Goal: Information Seeking & Learning: Learn about a topic

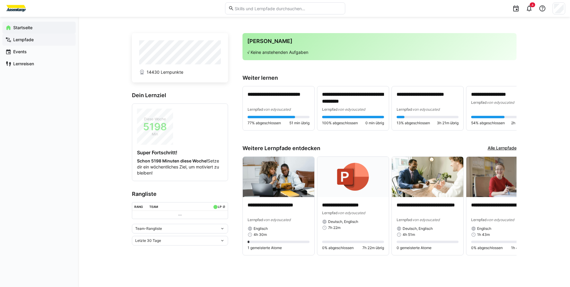
click at [38, 39] on span "Lernpfade" at bounding box center [42, 40] width 60 height 6
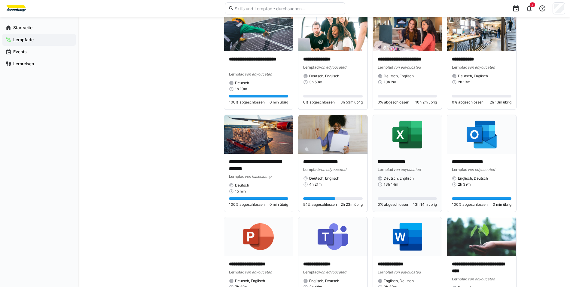
scroll to position [1112, 0]
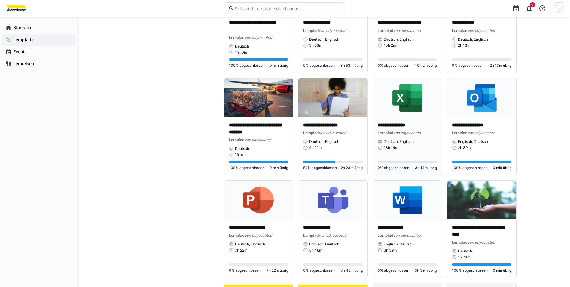
click at [413, 141] on span "Deutsch, Englisch" at bounding box center [399, 141] width 30 height 5
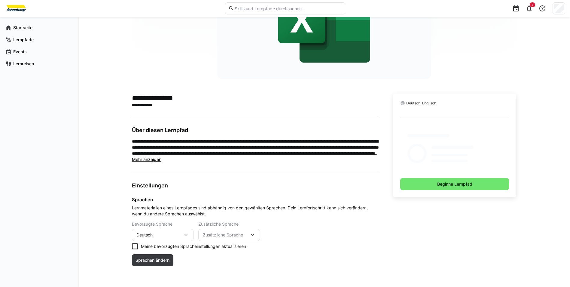
scroll to position [73, 0]
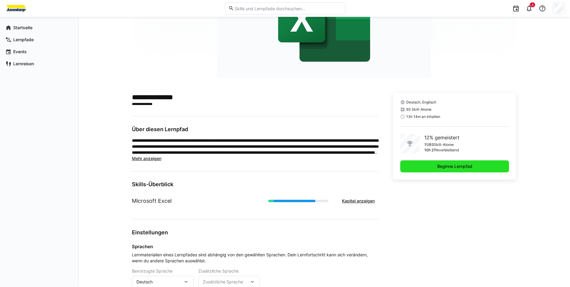
click at [430, 170] on span "Beginne Lernpfad" at bounding box center [454, 166] width 109 height 12
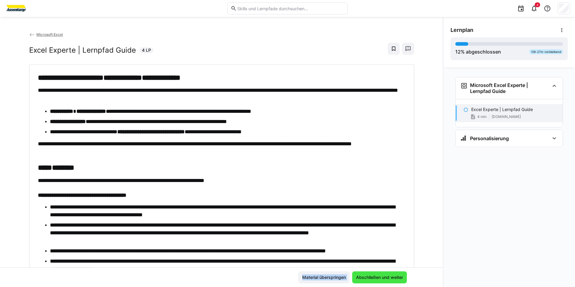
drag, startPoint x: 394, startPoint y: 267, endPoint x: 393, endPoint y: 274, distance: 7.6
click at [393, 274] on app-classroom-main-layout "**********" at bounding box center [221, 158] width 443 height 255
drag, startPoint x: 393, startPoint y: 274, endPoint x: 396, endPoint y: 276, distance: 3.9
click at [396, 276] on span "Abschließen und weiter" at bounding box center [379, 277] width 49 height 6
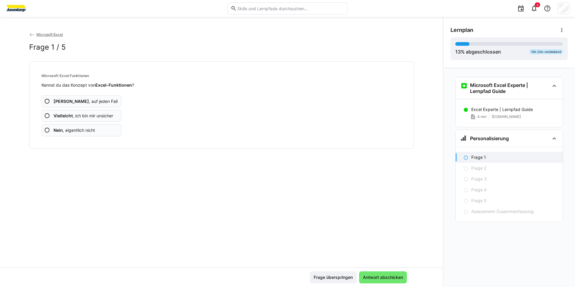
click at [88, 134] on app-assessment-question-radio "Nein , eigentlich nicht" at bounding box center [81, 130] width 80 height 12
click at [86, 134] on app-assessment-question-radio "Nein , eigentlich nicht" at bounding box center [81, 130] width 80 height 12
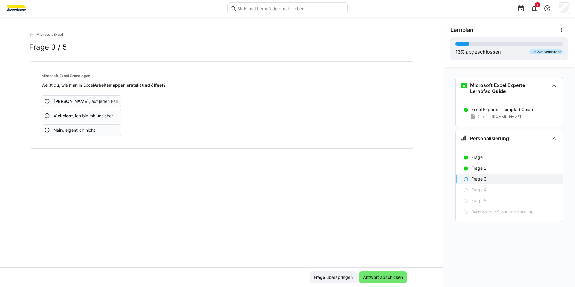
click at [86, 134] on app-assessment-question-radio "Nein , eigentlich nicht" at bounding box center [81, 130] width 80 height 12
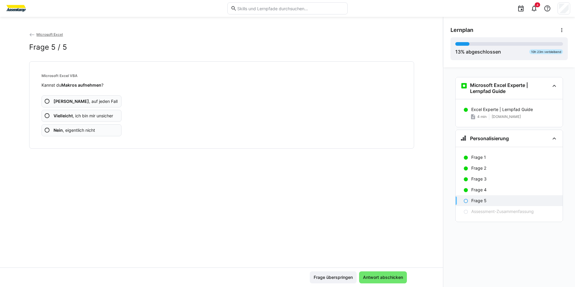
click at [85, 134] on app-assessment-question-radio "Nein , eigentlich nicht" at bounding box center [81, 130] width 80 height 12
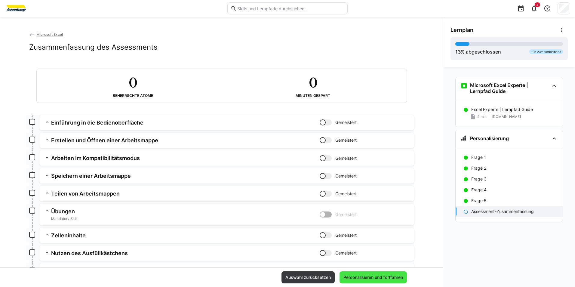
click at [360, 275] on span "Personalisieren und fortfahren" at bounding box center [372, 277] width 61 height 6
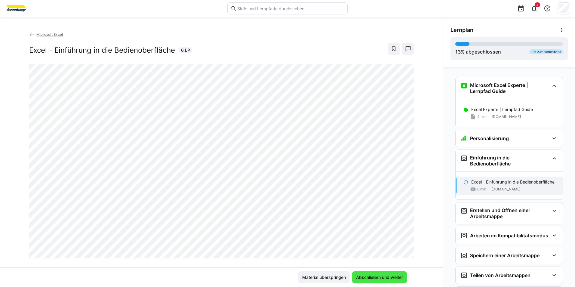
scroll to position [82, 0]
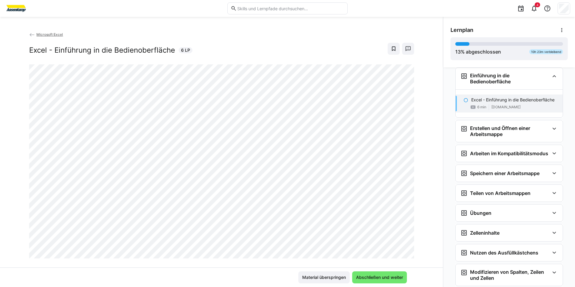
click at [425, 190] on div "Microsoft Excel Excel - Einführung in die Bedienoberfläche 6 LP" at bounding box center [221, 149] width 443 height 236
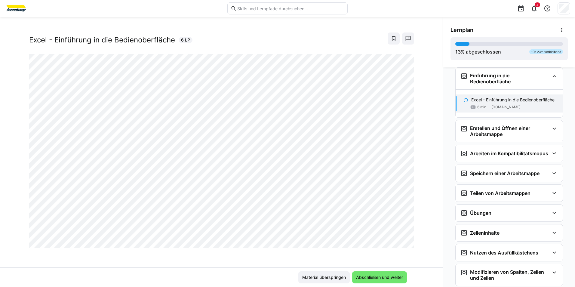
click at [418, 113] on div "Microsoft Excel Excel - Einführung in die Bedienoberfläche 6 LP" at bounding box center [221, 149] width 443 height 236
drag, startPoint x: 420, startPoint y: 114, endPoint x: 425, endPoint y: 115, distance: 4.8
click at [424, 115] on div "Microsoft Excel Excel - Einführung in die Bedienoberfläche 6 LP" at bounding box center [221, 149] width 443 height 236
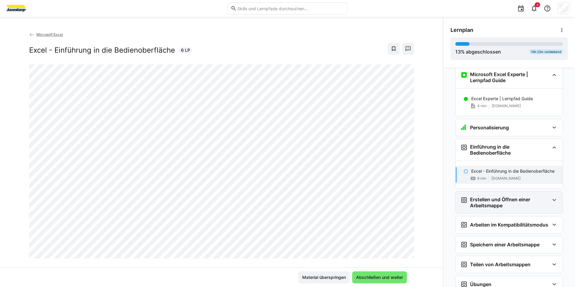
scroll to position [0, 0]
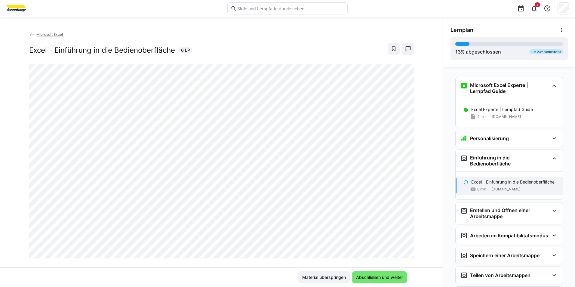
click at [505, 127] on div "Excel Experte | Lernpfad Guide 4 min [DOMAIN_NAME]" at bounding box center [508, 113] width 107 height 28
click at [505, 126] on div "Excel Experte | Lernpfad Guide 4 min [DOMAIN_NAME]" at bounding box center [508, 113] width 107 height 28
drag, startPoint x: 505, startPoint y: 126, endPoint x: 499, endPoint y: 123, distance: 6.6
click at [499, 123] on div "Excel Experte | Lernpfad Guide 4 min [DOMAIN_NAME]" at bounding box center [508, 113] width 107 height 28
click at [465, 115] on div "Excel Experte | Lernpfad Guide 4 min [DOMAIN_NAME]" at bounding box center [508, 113] width 107 height 18
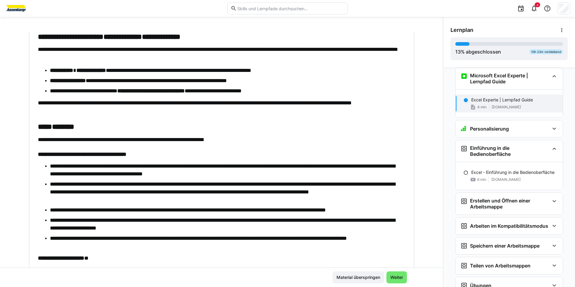
scroll to position [64, 0]
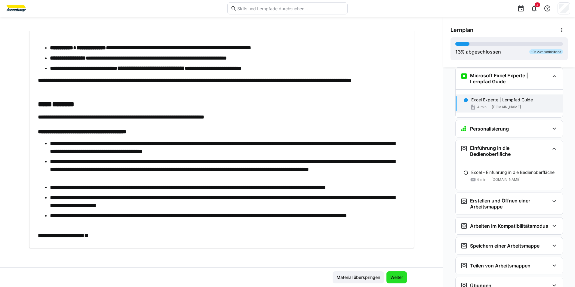
click at [395, 273] on span "Weiter" at bounding box center [396, 277] width 20 height 12
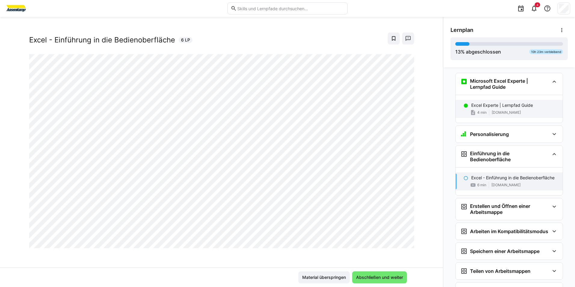
scroll to position [0, 0]
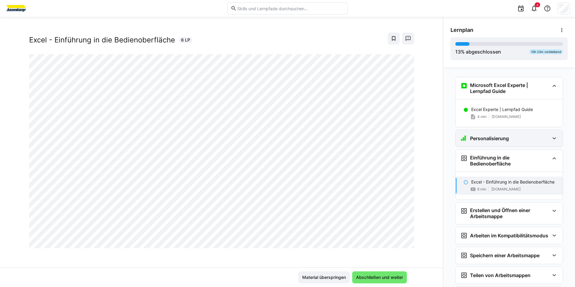
click at [493, 143] on div "Personalisierung" at bounding box center [508, 138] width 107 height 17
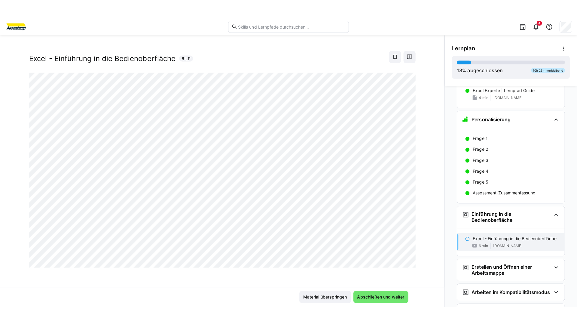
scroll to position [60, 0]
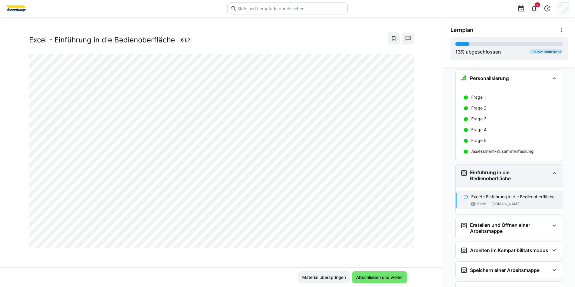
click at [504, 171] on h3 "Einführung in die Bedienoberfläche" at bounding box center [509, 175] width 79 height 12
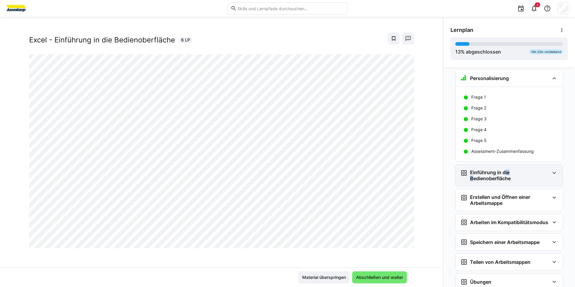
click at [504, 171] on h3 "Einführung in die Bedienoberfläche" at bounding box center [509, 175] width 79 height 12
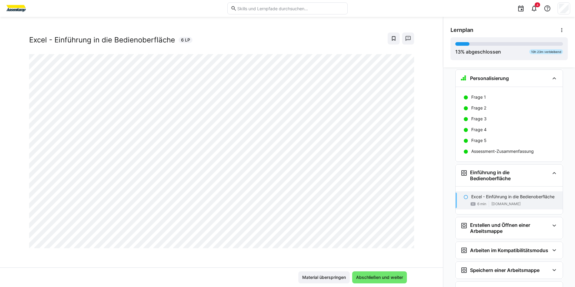
click at [403, 241] on div at bounding box center [406, 241] width 14 height 13
click at [399, 240] on div at bounding box center [406, 241] width 14 height 13
click at [403, 240] on div at bounding box center [406, 241] width 14 height 13
click at [402, 242] on div at bounding box center [406, 241] width 14 height 13
click at [401, 243] on div at bounding box center [406, 241] width 14 height 13
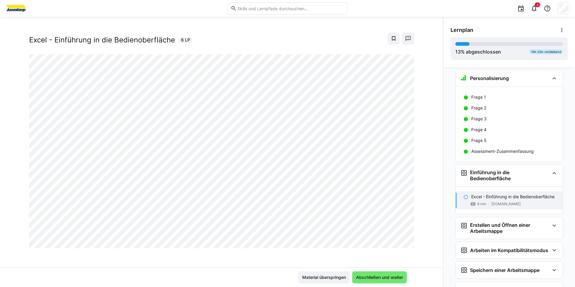
click at [401, 242] on div at bounding box center [406, 241] width 14 height 13
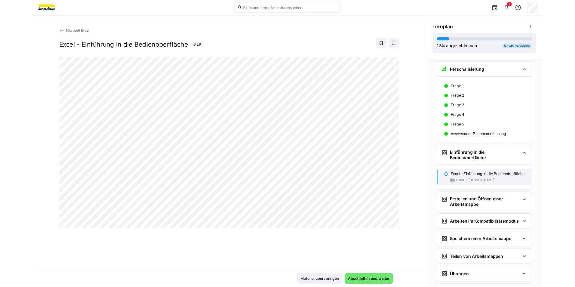
scroll to position [0, 0]
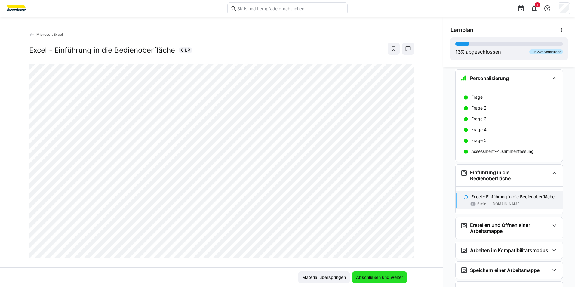
click at [402, 276] on span "Abschließen und weiter" at bounding box center [379, 277] width 49 height 6
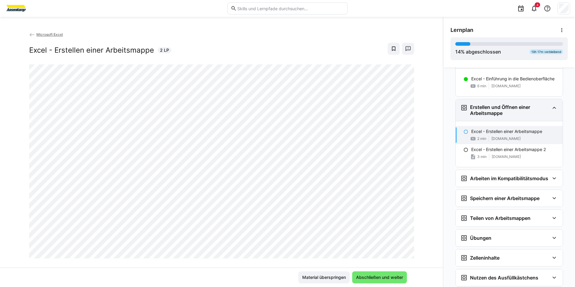
scroll to position [178, 0]
click at [412, 170] on div "Microsoft Excel Excel - Erstellen einer Arbeitsmappe 2 LP" at bounding box center [221, 149] width 443 height 236
click at [391, 273] on span "Abschließen und weiter" at bounding box center [379, 277] width 55 height 12
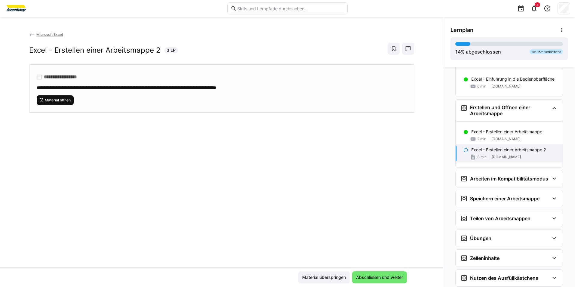
click at [56, 100] on span "Material öffnen" at bounding box center [57, 100] width 27 height 5
click at [364, 279] on span "Abschließen und weiter" at bounding box center [379, 277] width 49 height 6
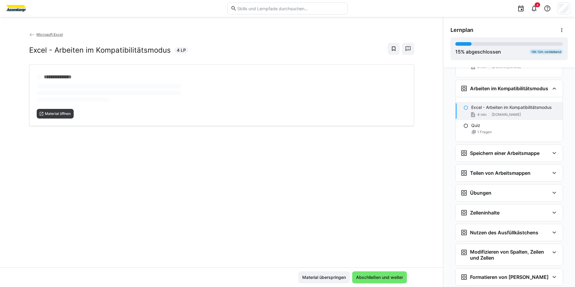
scroll to position [280, 0]
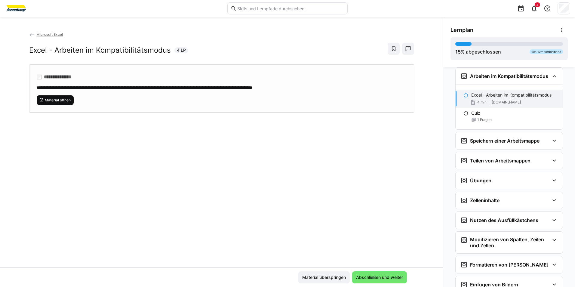
click at [56, 100] on span "Material öffnen" at bounding box center [57, 100] width 27 height 5
click at [374, 274] on span "Abschließen und weiter" at bounding box center [379, 277] width 49 height 6
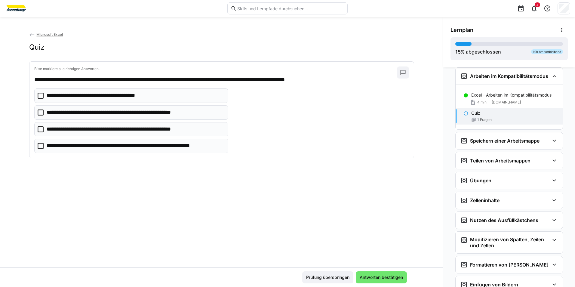
click at [156, 101] on eds-checkbox "**********" at bounding box center [131, 95] width 194 height 14
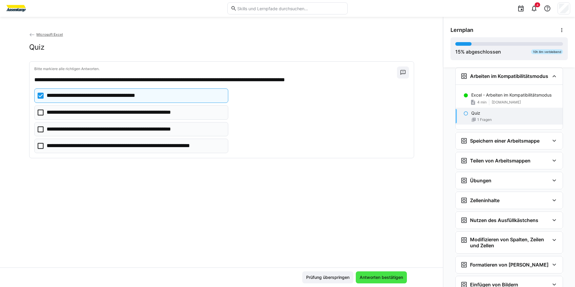
click at [382, 273] on span "Antworten bestätigen" at bounding box center [381, 277] width 51 height 12
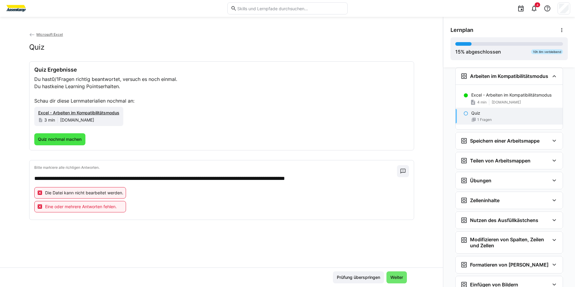
click at [70, 136] on span "Quiz nochmal machen" at bounding box center [59, 139] width 45 height 6
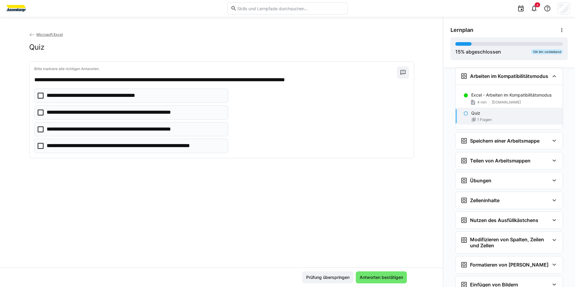
click at [128, 126] on p "**********" at bounding box center [122, 129] width 151 height 8
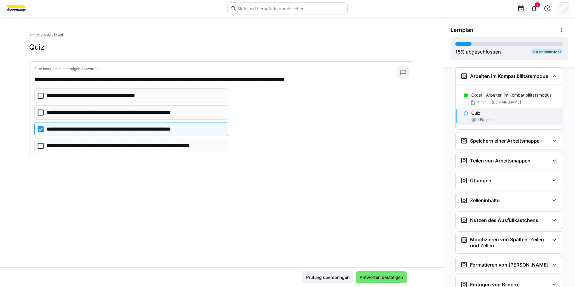
click at [383, 281] on span "Antworten bestätigen" at bounding box center [381, 277] width 51 height 12
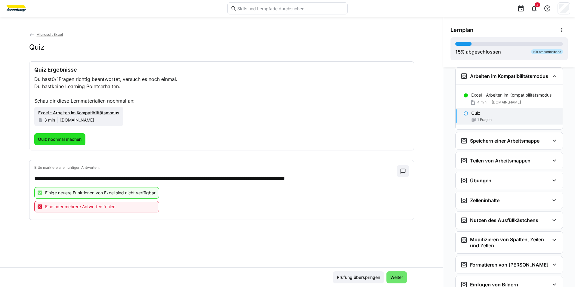
click at [82, 133] on span "Quiz nochmal machen" at bounding box center [59, 139] width 51 height 12
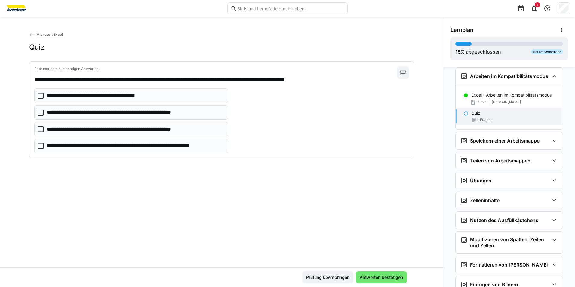
click at [87, 131] on p "**********" at bounding box center [122, 129] width 151 height 8
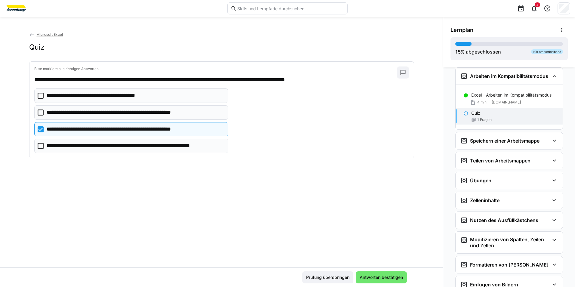
click at [148, 112] on p "**********" at bounding box center [124, 112] width 155 height 8
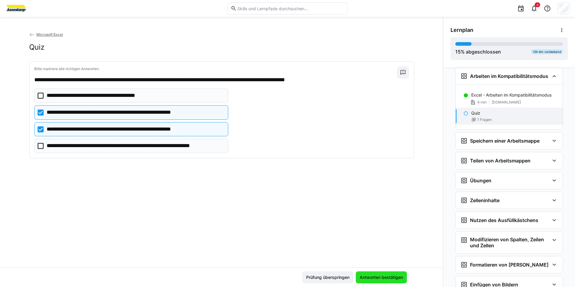
click at [378, 277] on span "Antworten bestätigen" at bounding box center [381, 277] width 45 height 6
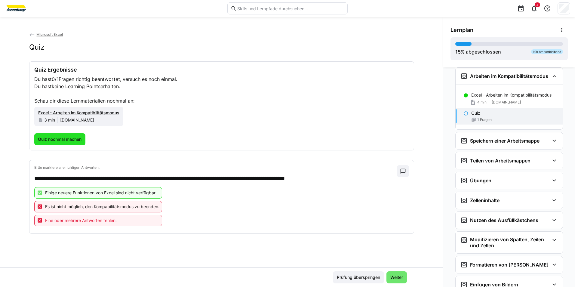
click at [76, 136] on span "Quiz nochmal machen" at bounding box center [59, 139] width 45 height 6
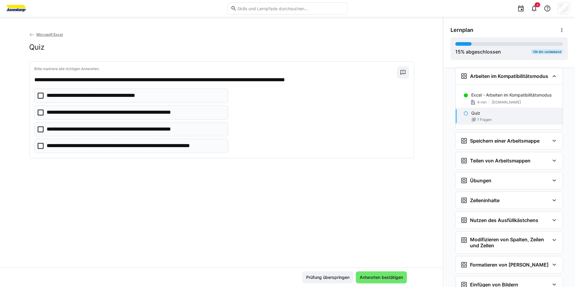
click at [93, 116] on eds-checkbox "**********" at bounding box center [131, 112] width 194 height 14
click at [96, 142] on p "**********" at bounding box center [135, 146] width 177 height 8
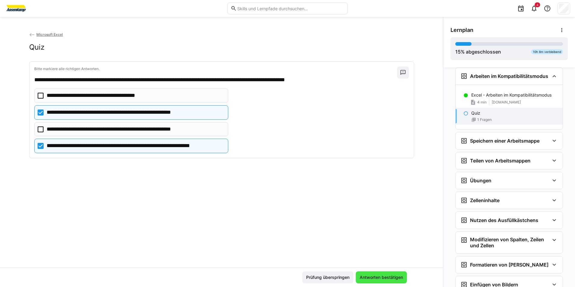
click at [391, 271] on span "Antworten bestätigen" at bounding box center [381, 277] width 51 height 12
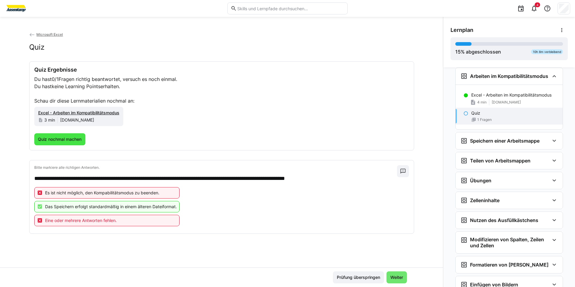
click at [70, 139] on span "Quiz nochmal machen" at bounding box center [59, 139] width 45 height 6
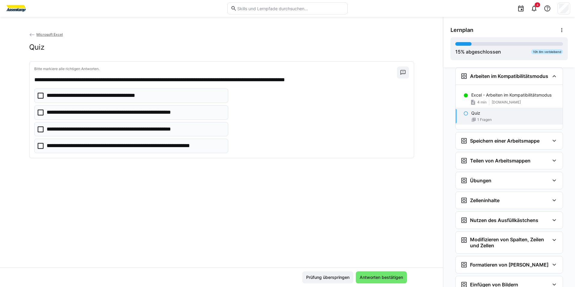
click at [108, 145] on p "**********" at bounding box center [135, 146] width 177 height 8
click at [130, 110] on p "**********" at bounding box center [124, 112] width 155 height 8
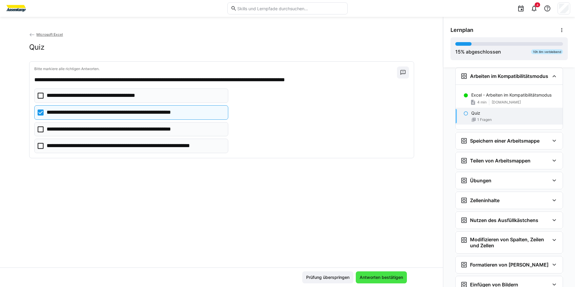
click at [363, 278] on span "Antworten bestätigen" at bounding box center [381, 277] width 45 height 6
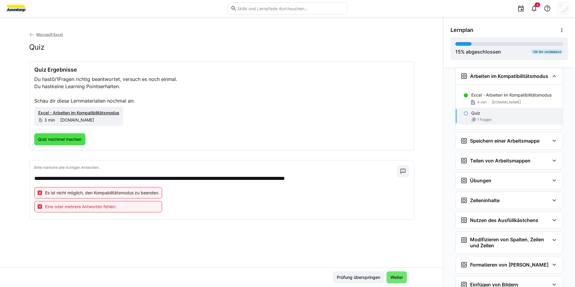
click at [78, 143] on span "Quiz nochmal machen" at bounding box center [59, 139] width 51 height 12
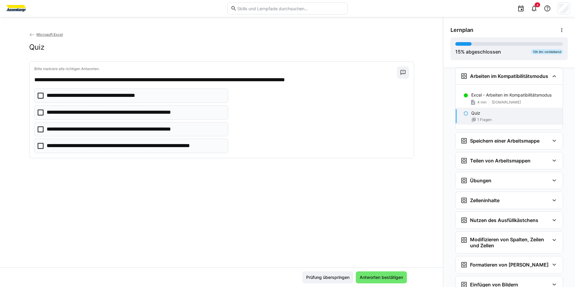
click at [86, 144] on p "**********" at bounding box center [135, 146] width 177 height 8
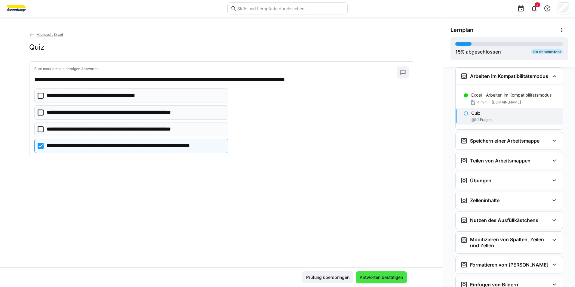
click at [375, 274] on span "Antworten bestätigen" at bounding box center [381, 277] width 51 height 12
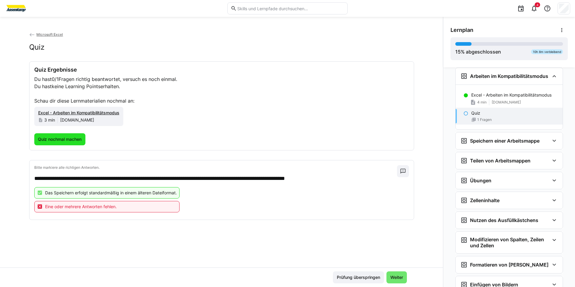
click at [47, 140] on span "Quiz nochmal machen" at bounding box center [59, 139] width 45 height 6
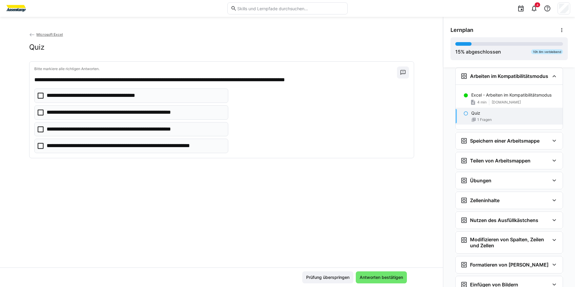
click at [66, 149] on p "**********" at bounding box center [135, 146] width 177 height 8
click at [95, 96] on p "**********" at bounding box center [101, 96] width 108 height 8
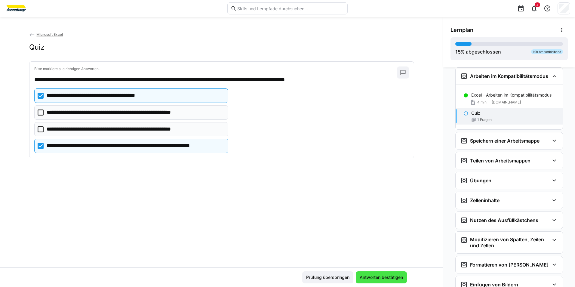
click at [362, 273] on span "Antworten bestätigen" at bounding box center [381, 277] width 51 height 12
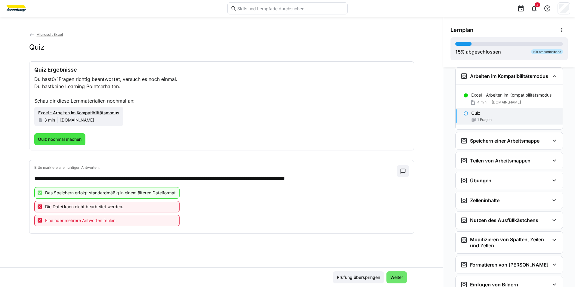
click at [45, 143] on span "Quiz nochmal machen" at bounding box center [59, 139] width 51 height 12
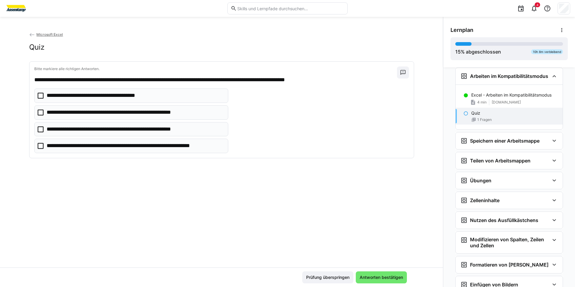
click at [54, 129] on p "**********" at bounding box center [122, 129] width 151 height 8
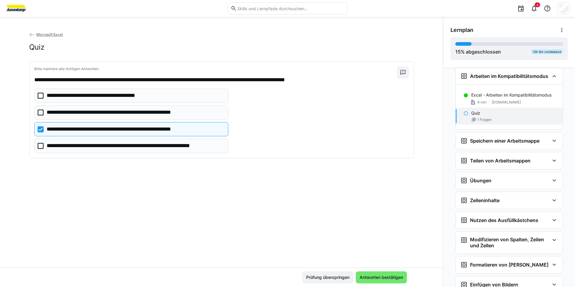
click at [103, 151] on eds-checkbox "**********" at bounding box center [131, 146] width 194 height 14
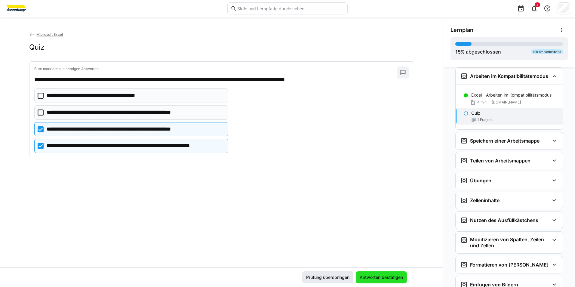
click at [380, 273] on span "Antworten bestätigen" at bounding box center [381, 277] width 51 height 12
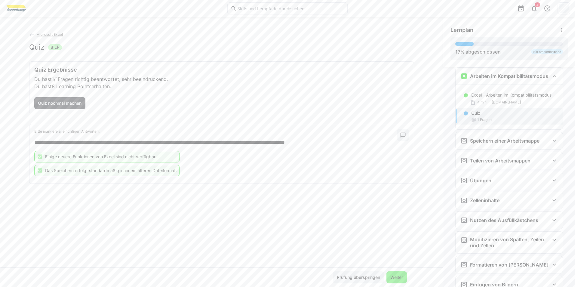
click at [396, 273] on span "Weiter" at bounding box center [396, 277] width 20 height 12
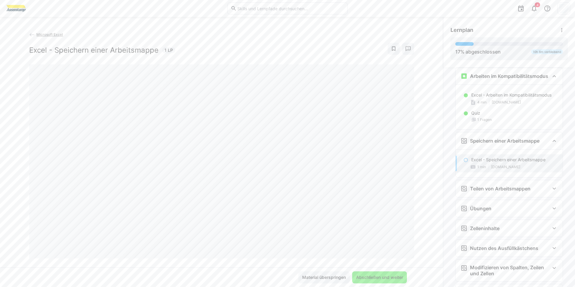
scroll to position [345, 0]
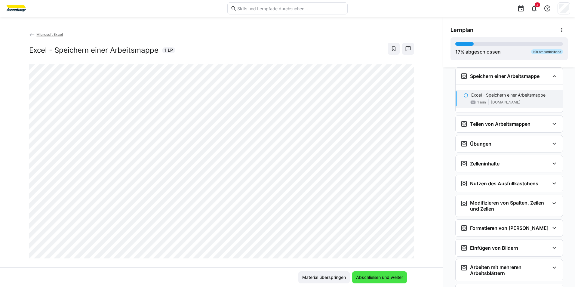
click at [375, 273] on span "Abschließen und weiter" at bounding box center [379, 277] width 55 height 12
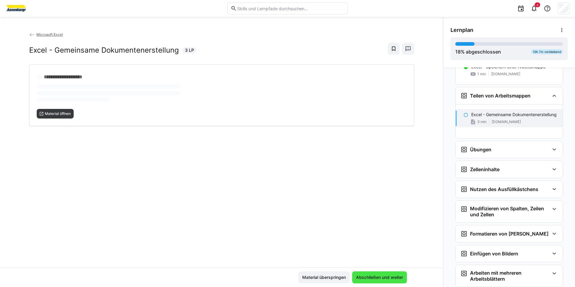
scroll to position [392, 0]
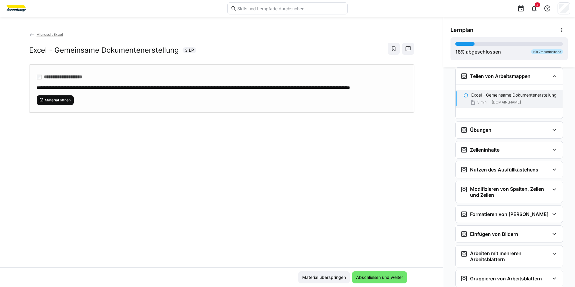
click at [59, 102] on span "Material öffnen" at bounding box center [57, 100] width 27 height 5
click at [388, 274] on span "Abschließen und weiter" at bounding box center [379, 277] width 55 height 12
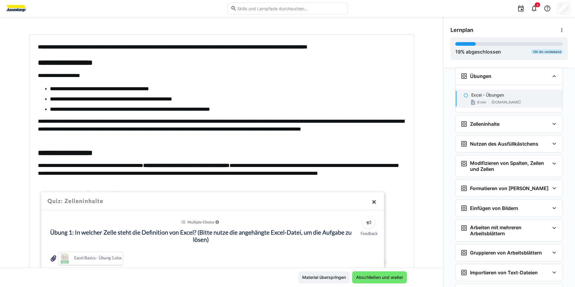
scroll to position [0, 0]
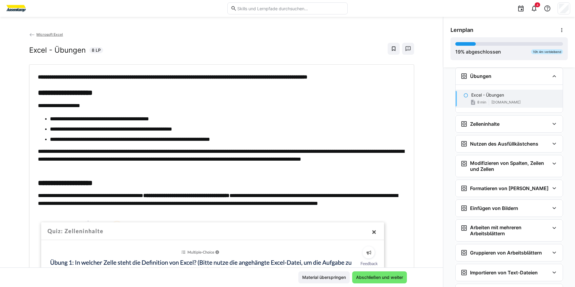
click at [415, 100] on div "**********" at bounding box center [221, 149] width 443 height 236
click at [413, 158] on div "**********" at bounding box center [221, 149] width 443 height 236
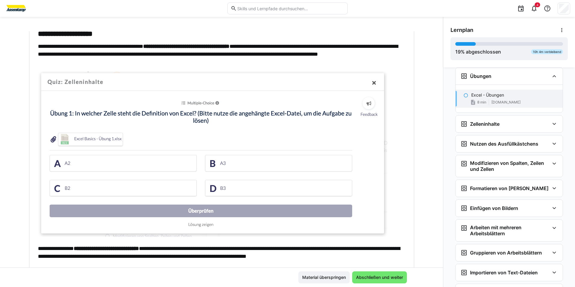
scroll to position [150, 0]
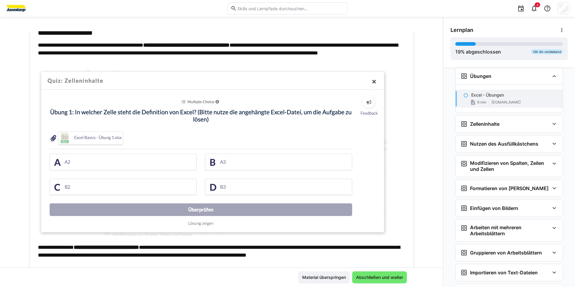
click at [412, 151] on div "**********" at bounding box center [221, 149] width 443 height 236
click at [394, 151] on p at bounding box center [221, 154] width 367 height 168
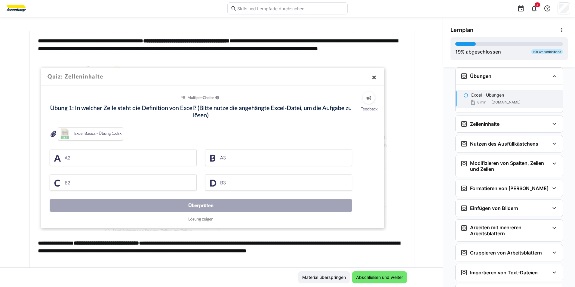
scroll to position [180, 0]
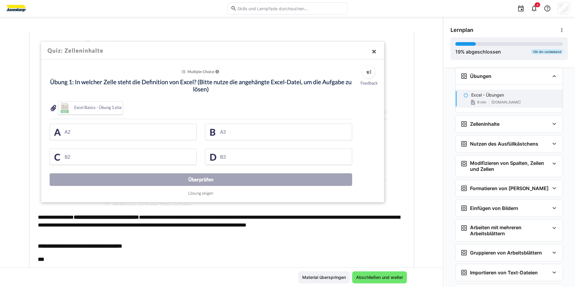
click at [186, 136] on img at bounding box center [212, 122] width 349 height 165
click at [205, 181] on img at bounding box center [212, 122] width 349 height 165
click at [201, 193] on img at bounding box center [212, 122] width 349 height 165
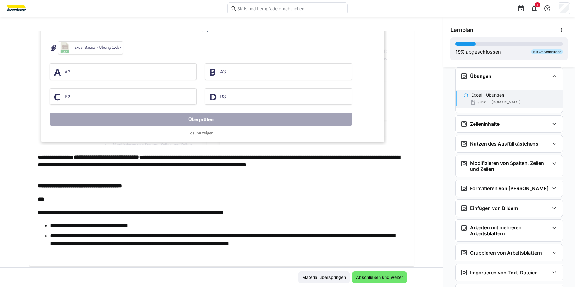
scroll to position [259, 0]
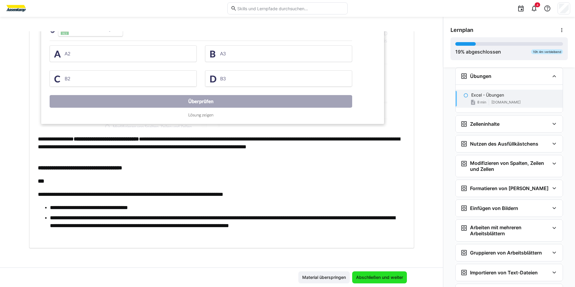
click at [380, 275] on span "Abschließen und weiter" at bounding box center [379, 277] width 49 height 6
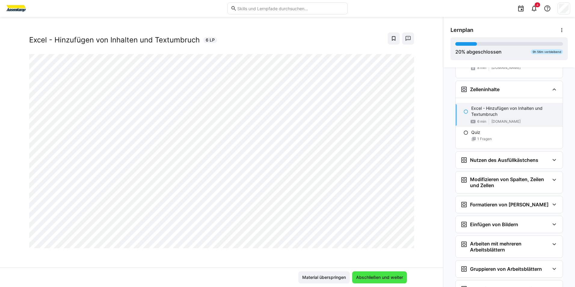
scroll to position [494, 0]
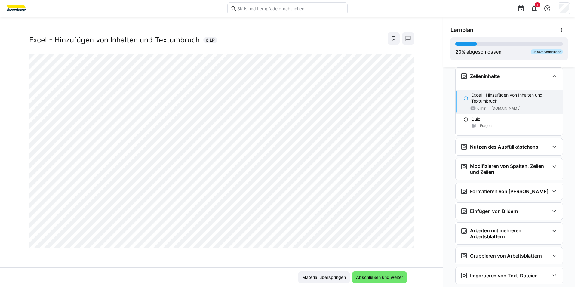
click at [417, 108] on div "Microsoft Excel Excel - Hinzufügen von Inhalten und Textumbruch 6 LP" at bounding box center [221, 149] width 443 height 236
click at [398, 274] on span "Abschließen und weiter" at bounding box center [379, 277] width 49 height 6
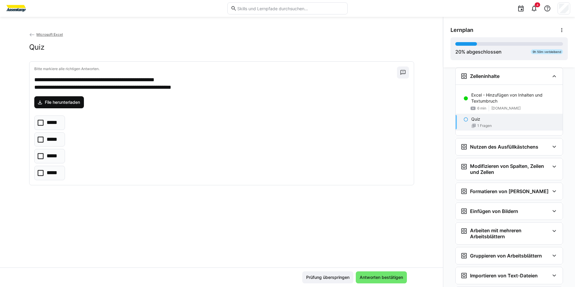
click at [81, 101] on span "File herunterladen" at bounding box center [59, 102] width 50 height 12
click at [57, 158] on p "*****" at bounding box center [54, 156] width 14 height 8
click at [371, 271] on span "Antworten bestätigen" at bounding box center [381, 277] width 51 height 12
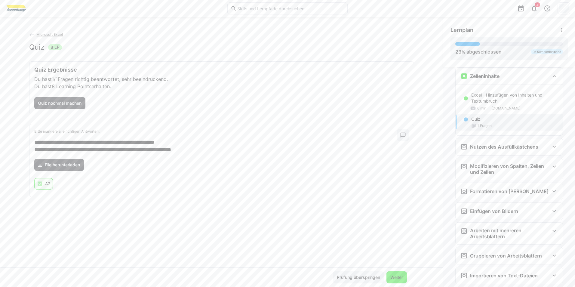
click at [388, 274] on span "Weiter" at bounding box center [396, 277] width 20 height 12
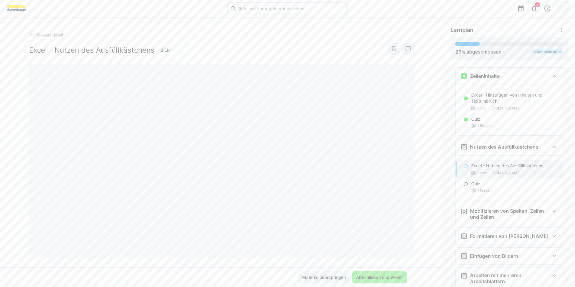
scroll to position [565, 0]
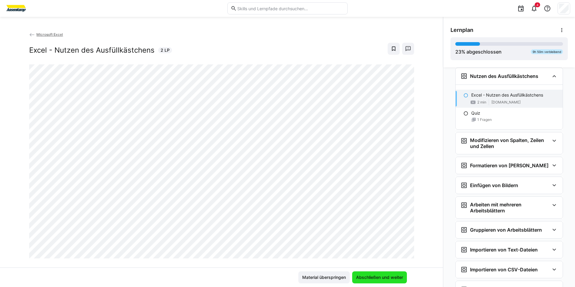
click at [376, 272] on span "Abschließen und weiter" at bounding box center [379, 277] width 55 height 12
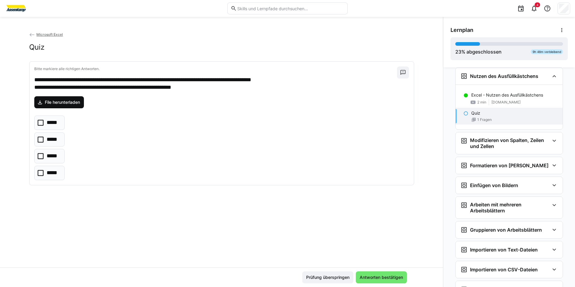
click at [73, 101] on span "File herunterladen" at bounding box center [62, 102] width 37 height 6
click at [55, 155] on p "*****" at bounding box center [54, 156] width 14 height 8
click at [393, 276] on span "Antworten bestätigen" at bounding box center [381, 277] width 45 height 6
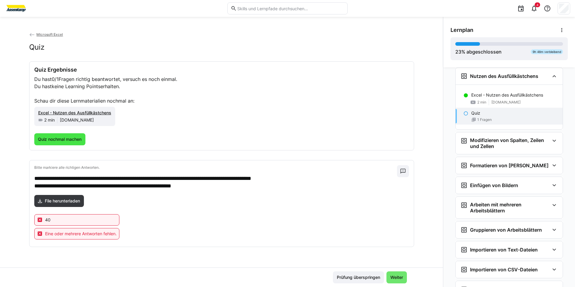
click at [83, 138] on span "Quiz nochmal machen" at bounding box center [59, 139] width 51 height 12
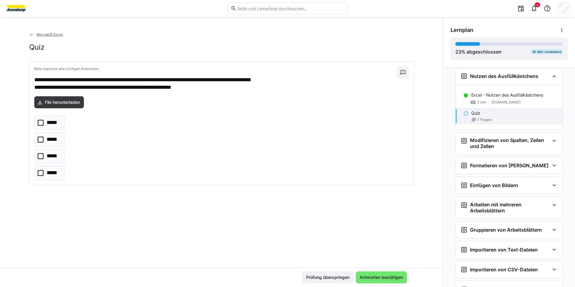
drag, startPoint x: 58, startPoint y: 121, endPoint x: 97, endPoint y: 131, distance: 40.3
click at [58, 121] on p "*****" at bounding box center [54, 123] width 14 height 8
click at [368, 273] on span "Antworten bestätigen" at bounding box center [381, 277] width 51 height 12
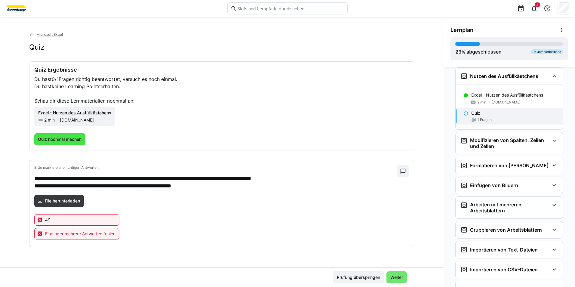
click at [81, 135] on span "Quiz nochmal machen" at bounding box center [59, 139] width 51 height 12
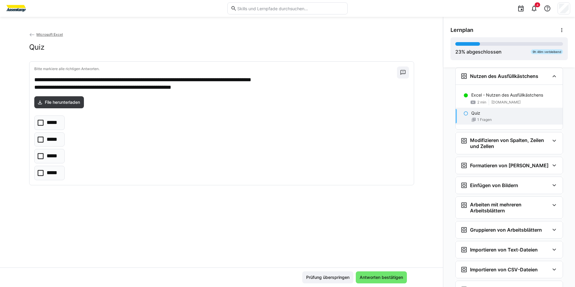
click at [51, 140] on p "*****" at bounding box center [53, 140] width 13 height 8
click at [357, 274] on span "Antworten bestätigen" at bounding box center [381, 277] width 51 height 12
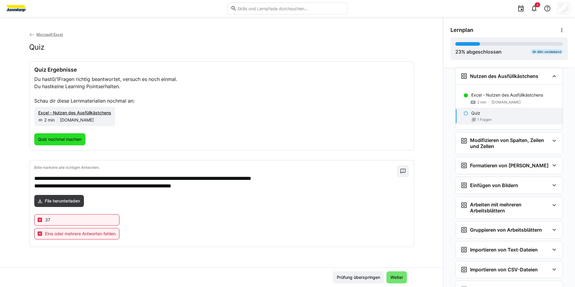
click at [67, 140] on span "Quiz nochmal machen" at bounding box center [59, 139] width 45 height 6
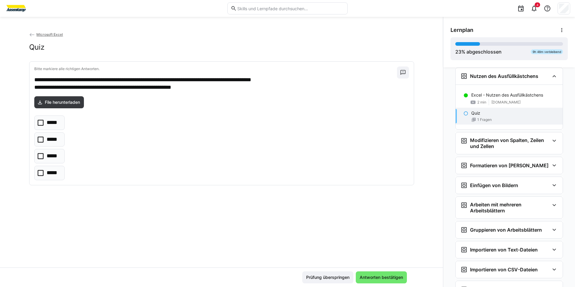
click at [56, 169] on p "*****" at bounding box center [54, 173] width 14 height 8
click at [362, 276] on span "Antworten bestätigen" at bounding box center [381, 277] width 45 height 6
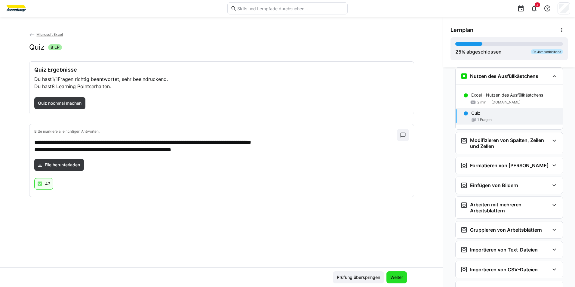
click at [395, 276] on span "Weiter" at bounding box center [396, 277] width 14 height 6
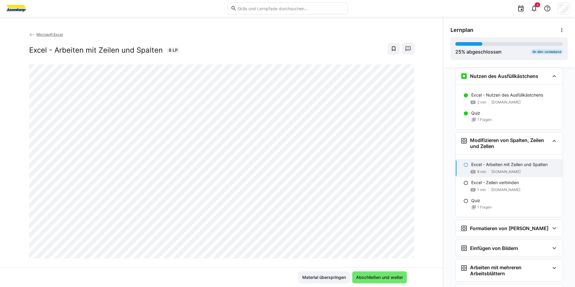
scroll to position [629, 0]
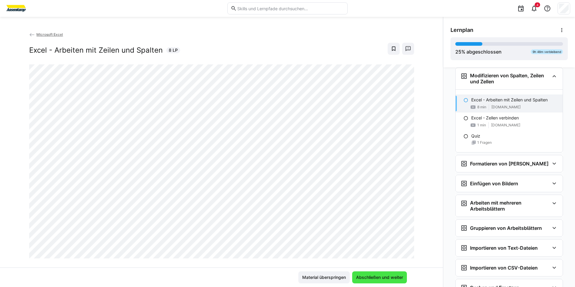
click at [393, 279] on span "Abschließen und weiter" at bounding box center [379, 277] width 49 height 6
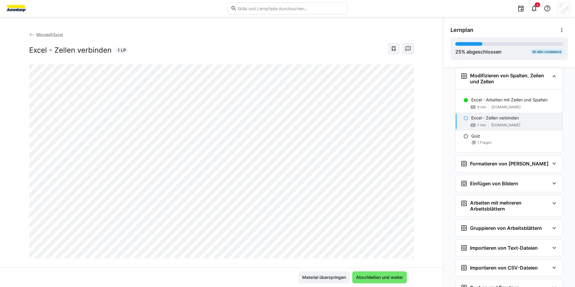
click at [418, 227] on div "Microsoft Excel Excel - Zellen verbinden 1 LP" at bounding box center [221, 149] width 443 height 236
click at [395, 276] on span "Abschließen und weiter" at bounding box center [379, 277] width 49 height 6
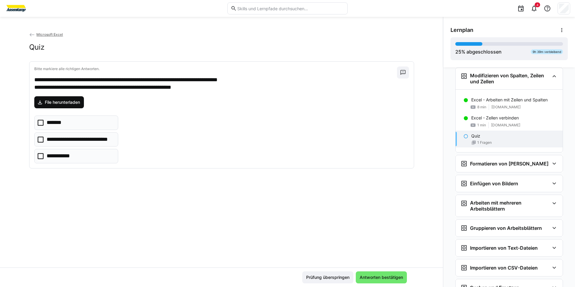
click at [77, 102] on span "File herunterladen" at bounding box center [62, 102] width 37 height 6
drag, startPoint x: 73, startPoint y: 157, endPoint x: 91, endPoint y: 158, distance: 17.7
click at [73, 157] on eds-checkbox "**********" at bounding box center [76, 156] width 84 height 14
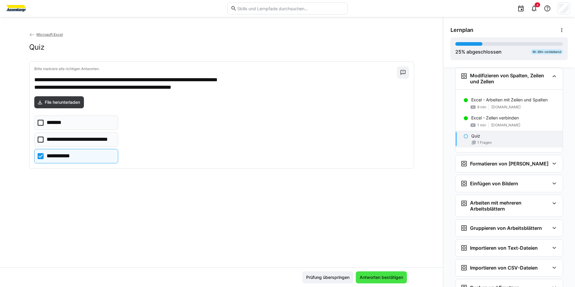
click at [381, 282] on span "Antworten bestätigen" at bounding box center [381, 277] width 51 height 12
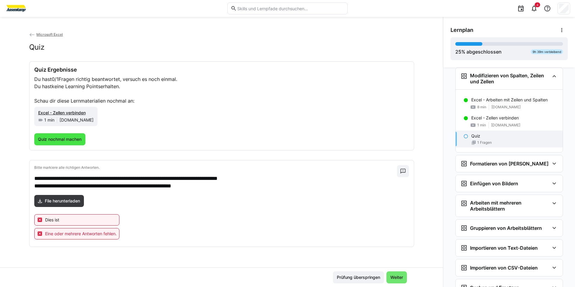
click at [45, 143] on span "Quiz nochmal machen" at bounding box center [59, 139] width 51 height 12
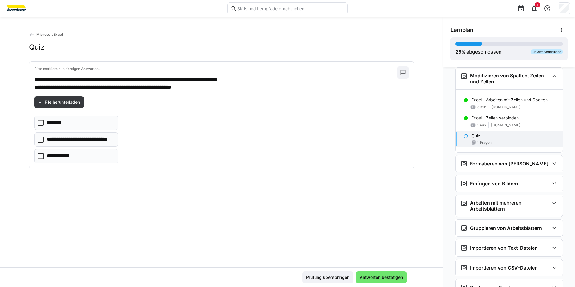
click at [83, 124] on eds-checkbox "*******" at bounding box center [76, 122] width 84 height 14
drag, startPoint x: 383, startPoint y: 277, endPoint x: 379, endPoint y: 272, distance: 6.0
click at [382, 276] on span "Antworten bestätigen" at bounding box center [381, 277] width 45 height 6
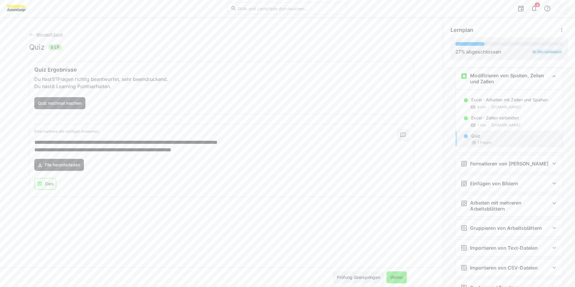
click at [393, 273] on span "Weiter" at bounding box center [396, 277] width 20 height 12
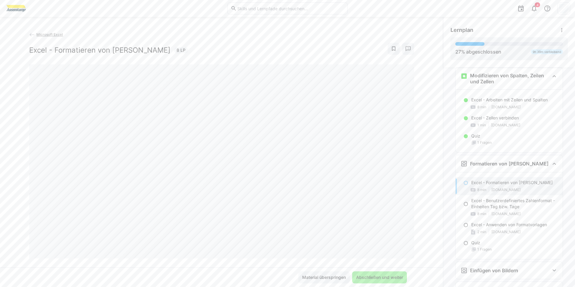
scroll to position [717, 0]
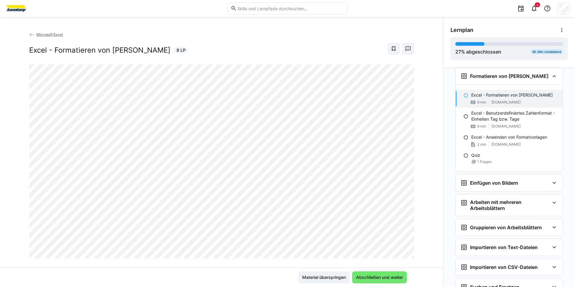
click at [428, 162] on div "Microsoft Excel Excel - Formatieren von Zellen 8 LP" at bounding box center [221, 149] width 443 height 236
click at [435, 164] on div "Microsoft Excel Excel - Formatieren von Zellen 8 LP" at bounding box center [221, 149] width 443 height 236
click at [368, 272] on span "Abschließen und weiter" at bounding box center [379, 277] width 55 height 12
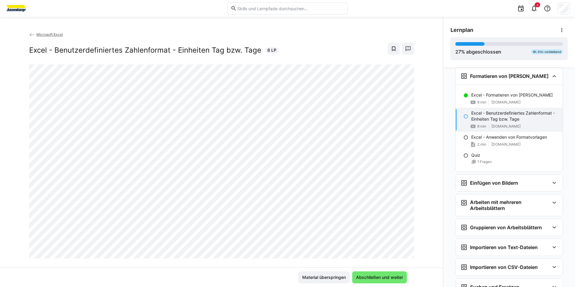
click at [423, 167] on div "Microsoft Excel Excel - Benutzerdefiniertes Zahlenformat - Einheiten Tag bzw. T…" at bounding box center [221, 149] width 443 height 236
click at [379, 278] on span "Abschließen und weiter" at bounding box center [379, 277] width 49 height 6
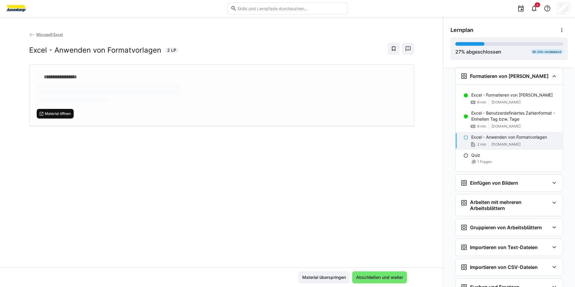
click at [56, 111] on span "Material öffnen" at bounding box center [57, 113] width 27 height 5
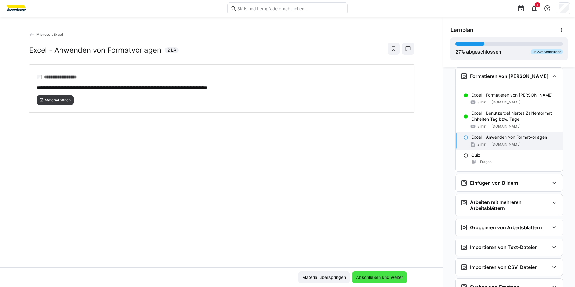
click at [388, 272] on span "Abschließen und weiter" at bounding box center [379, 277] width 55 height 12
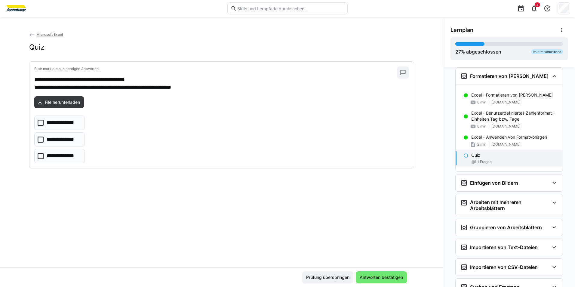
drag, startPoint x: 72, startPoint y: 129, endPoint x: 72, endPoint y: 132, distance: 3.0
click at [72, 129] on eds-checkbox "**********" at bounding box center [59, 122] width 51 height 14
click at [367, 276] on span "Antworten bestätigen" at bounding box center [381, 277] width 45 height 6
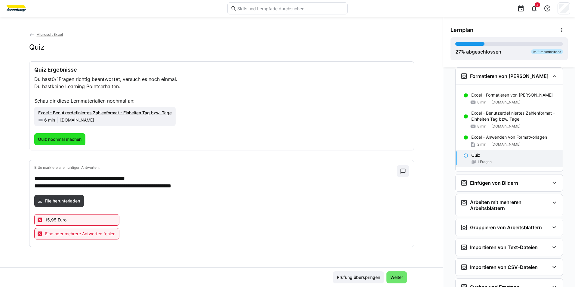
click at [70, 139] on span "Quiz nochmal machen" at bounding box center [59, 139] width 45 height 6
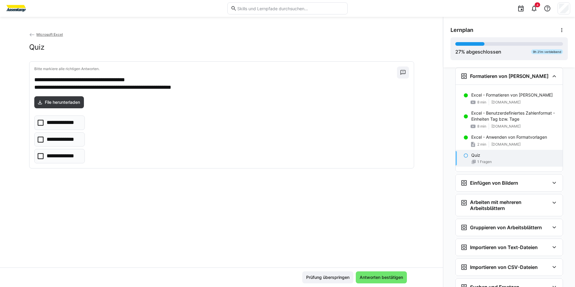
click at [75, 114] on div "**********" at bounding box center [221, 115] width 384 height 106
click at [77, 138] on p "**********" at bounding box center [64, 140] width 34 height 8
click at [361, 273] on span "Antworten bestätigen" at bounding box center [381, 277] width 51 height 12
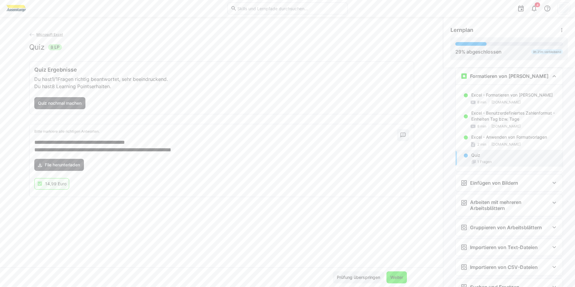
click at [386, 275] on span "Weiter" at bounding box center [396, 277] width 20 height 12
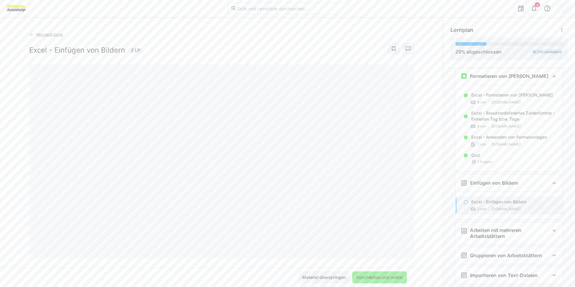
scroll to position [823, 0]
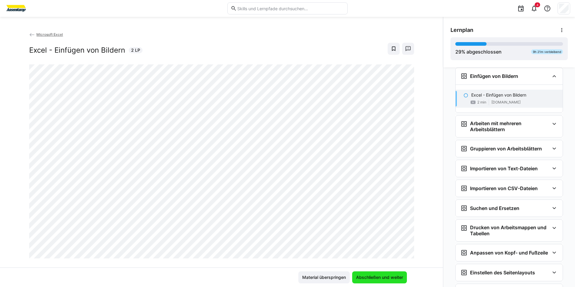
click at [387, 278] on span "Abschließen und weiter" at bounding box center [379, 277] width 49 height 6
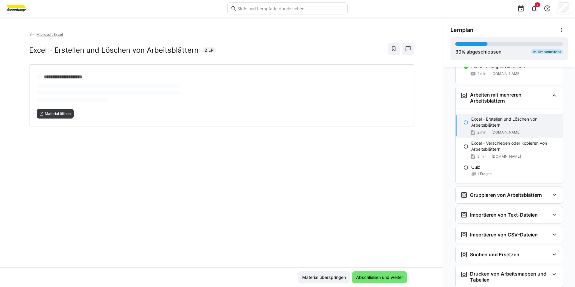
scroll to position [871, 0]
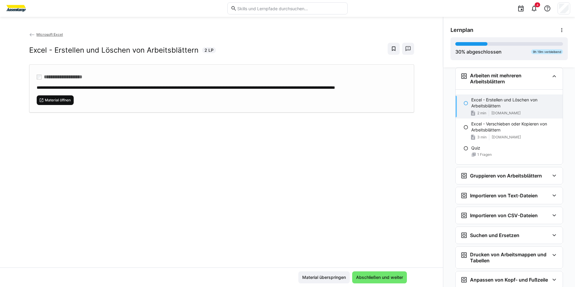
click at [50, 102] on span "Material öffnen" at bounding box center [57, 100] width 27 height 5
click at [370, 273] on span "Abschließen und weiter" at bounding box center [379, 277] width 55 height 12
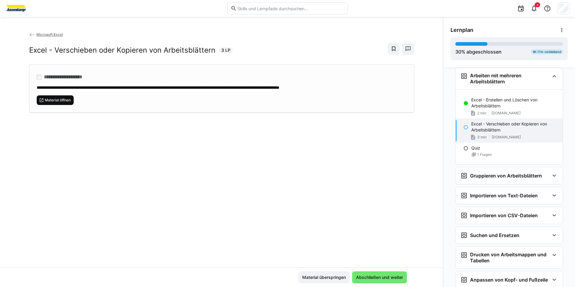
click at [66, 103] on span "Material öffnen" at bounding box center [55, 100] width 37 height 10
click at [386, 279] on span "Abschließen und weiter" at bounding box center [379, 277] width 49 height 6
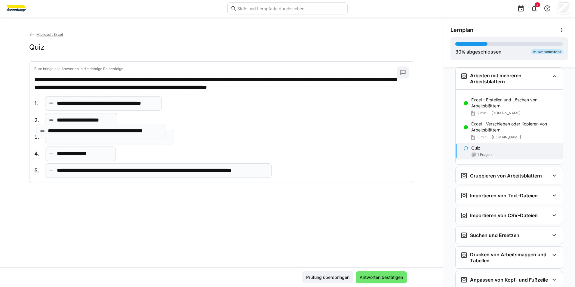
drag, startPoint x: 105, startPoint y: 172, endPoint x: 97, endPoint y: 130, distance: 42.8
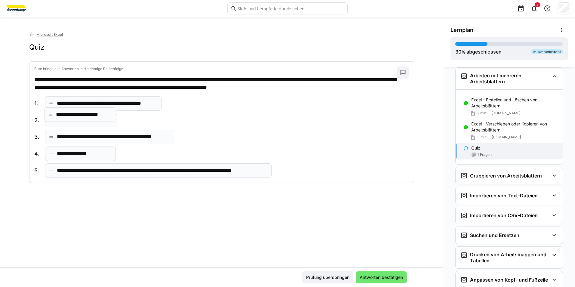
drag, startPoint x: 100, startPoint y: 124, endPoint x: 100, endPoint y: 118, distance: 5.7
drag, startPoint x: 98, startPoint y: 133, endPoint x: 98, endPoint y: 114, distance: 19.5
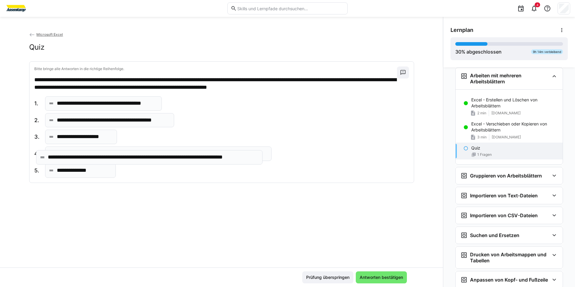
drag, startPoint x: 171, startPoint y: 168, endPoint x: 166, endPoint y: 158, distance: 11.4
click at [365, 270] on div "Prüfung überspringen Antworten bestätigen" at bounding box center [221, 277] width 443 height 20
click at [366, 270] on div "Prüfung überspringen Antworten bestätigen" at bounding box center [221, 277] width 443 height 20
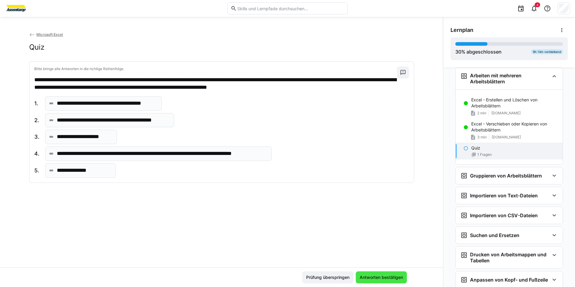
click at [368, 272] on span "Antworten bestätigen" at bounding box center [381, 277] width 51 height 12
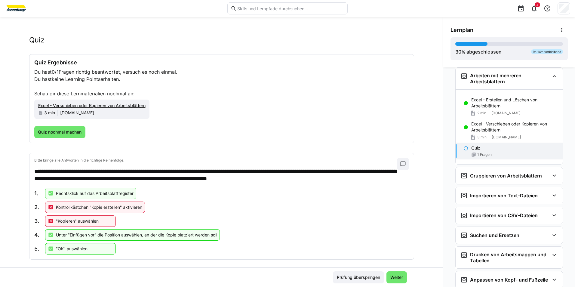
scroll to position [14, 0]
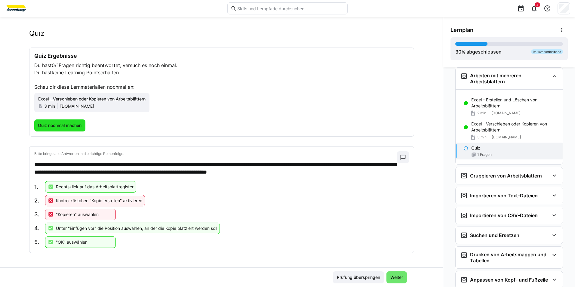
click at [73, 119] on span "Quiz nochmal machen" at bounding box center [59, 125] width 51 height 12
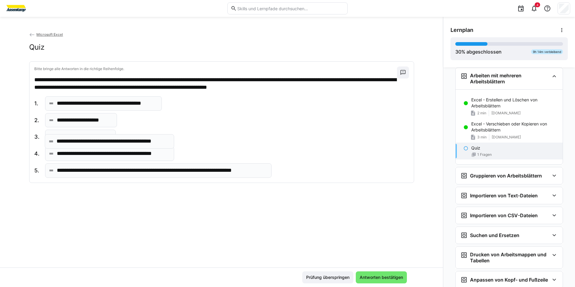
drag, startPoint x: 84, startPoint y: 177, endPoint x: 85, endPoint y: 147, distance: 30.1
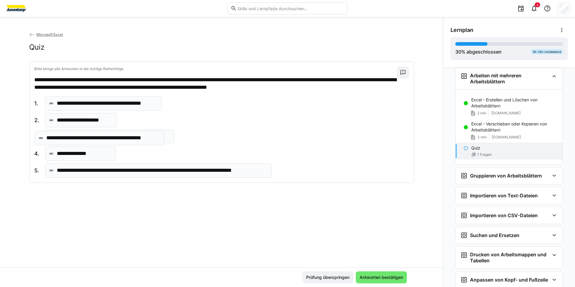
drag, startPoint x: 132, startPoint y: 157, endPoint x: 133, endPoint y: 145, distance: 11.8
click at [380, 273] on span "Antworten bestätigen" at bounding box center [381, 277] width 51 height 12
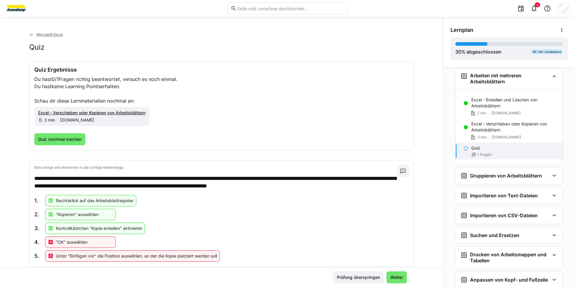
scroll to position [14, 0]
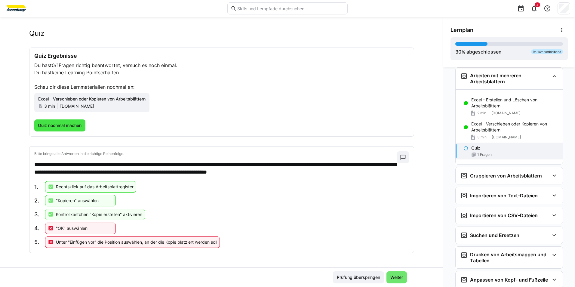
click at [64, 127] on span "Quiz nochmal machen" at bounding box center [59, 125] width 45 height 6
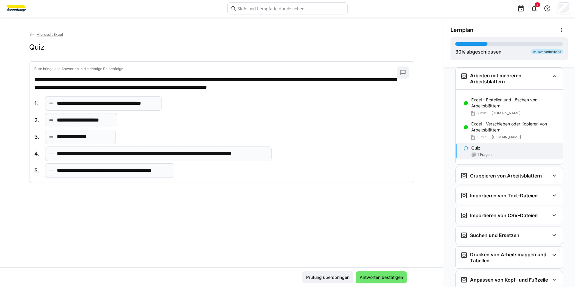
scroll to position [0, 0]
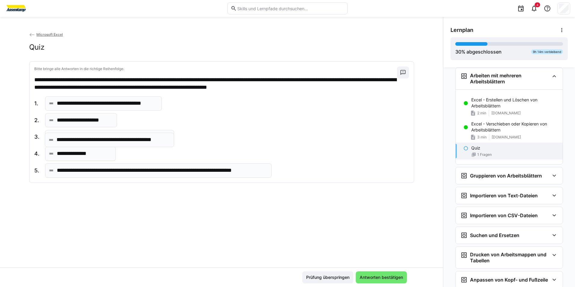
drag, startPoint x: 96, startPoint y: 173, endPoint x: 98, endPoint y: 142, distance: 30.7
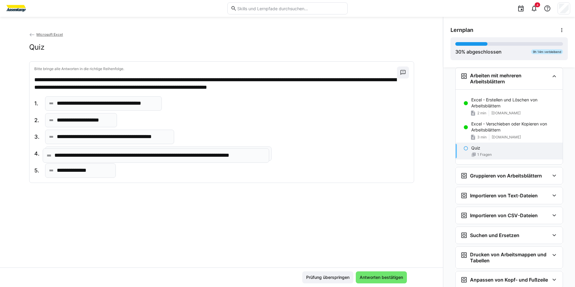
drag, startPoint x: 99, startPoint y: 171, endPoint x: 98, endPoint y: 154, distance: 17.1
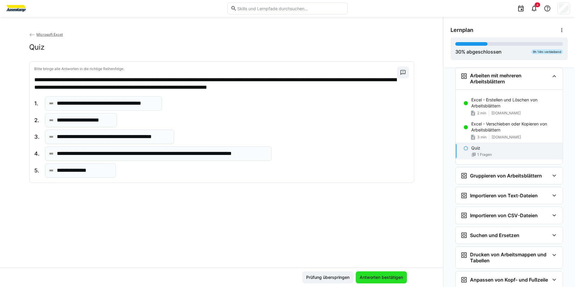
click at [367, 272] on span "Antworten bestätigen" at bounding box center [381, 277] width 51 height 12
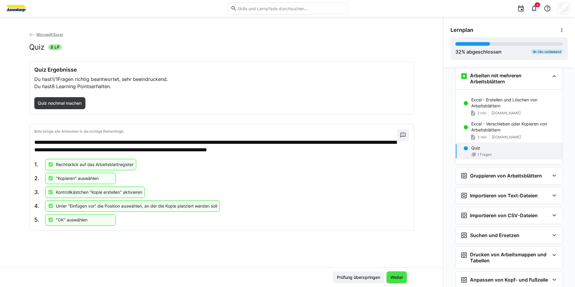
click at [392, 275] on span "Weiter" at bounding box center [396, 277] width 14 height 6
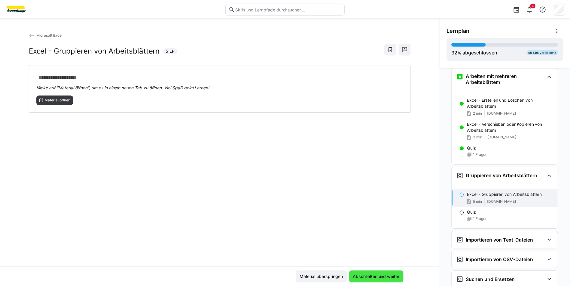
scroll to position [971, 0]
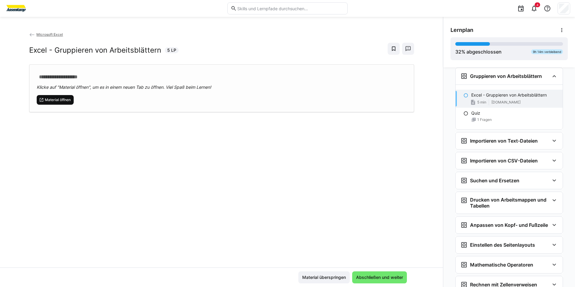
click at [56, 99] on span "Material öffnen" at bounding box center [57, 99] width 27 height 5
click at [382, 266] on div "**********" at bounding box center [221, 149] width 443 height 236
click at [380, 271] on div "Material überspringen Abschließen und weiter" at bounding box center [221, 277] width 443 height 20
click at [378, 273] on span "Abschließen und weiter" at bounding box center [379, 277] width 55 height 12
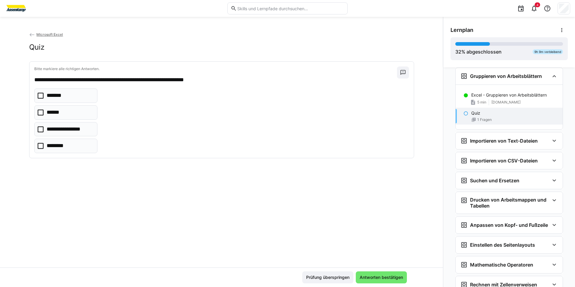
click at [233, 40] on div "Microsoft Excel Quiz" at bounding box center [221, 46] width 385 height 30
click at [14, 13] on div "4" at bounding box center [287, 8] width 565 height 17
click at [16, 10] on img at bounding box center [16, 9] width 23 height 10
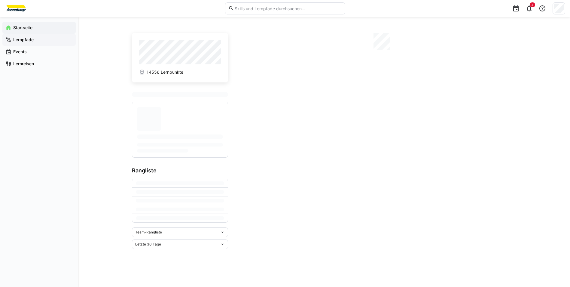
click at [45, 38] on span "Lernpfade" at bounding box center [42, 40] width 60 height 6
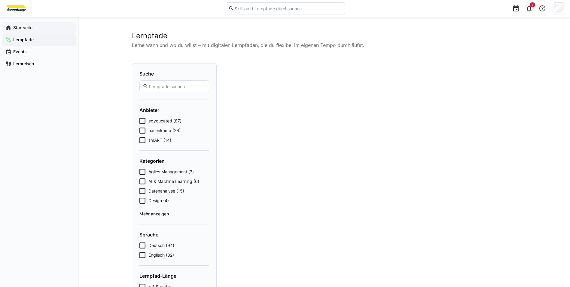
click at [47, 31] on div "Startseite" at bounding box center [38, 28] width 73 height 12
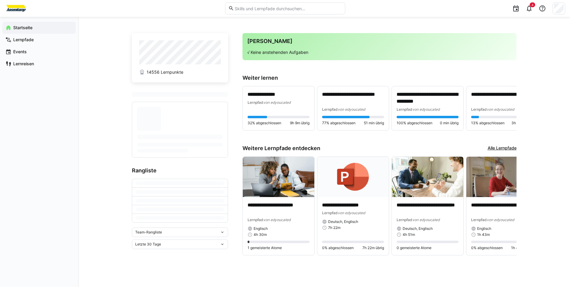
click at [213, 232] on div "Team-Rangliste" at bounding box center [177, 232] width 85 height 4
click at [201, 251] on span "Individuelle Rangliste" at bounding box center [180, 254] width 96 height 10
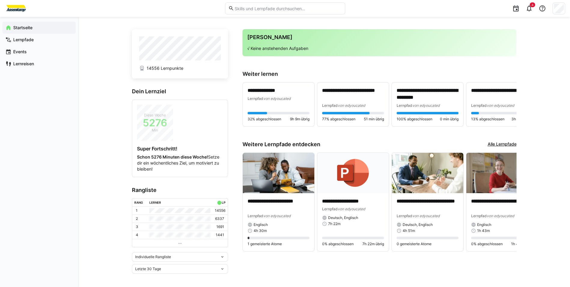
scroll to position [5, 0]
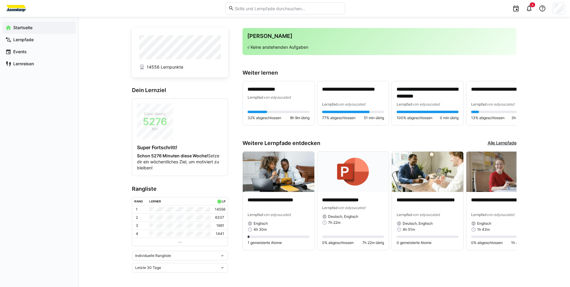
click at [194, 267] on div "Letzte 30 Tage" at bounding box center [177, 267] width 85 height 4
click at [193, 261] on div "Letzte 7 Tage Letzte 30 Tage Letzte 90 Tage Letztes Jahr Gesamt" at bounding box center [180, 235] width 96 height 53
click at [193, 258] on span "Gesamt" at bounding box center [180, 255] width 96 height 10
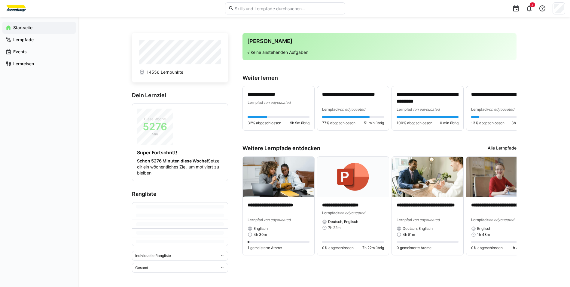
scroll to position [0, 0]
click at [110, 143] on div "**********" at bounding box center [324, 154] width 492 height 275
click at [151, 137] on div "Diese Woche 5276 Min" at bounding box center [155, 126] width 36 height 36
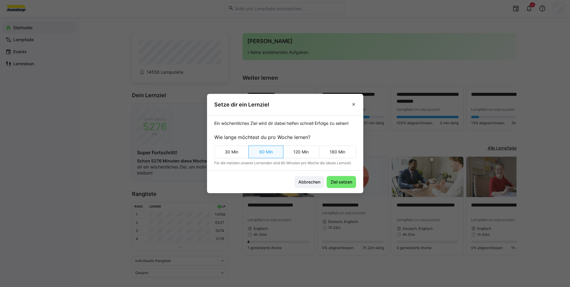
click at [151, 137] on eds-dialog "Setze dir ein Lernziel Ein wöchentliches Ziel wird dir dabei helfen schnell Erf…" at bounding box center [285, 143] width 570 height 287
click at [356, 108] on span at bounding box center [354, 104] width 10 height 10
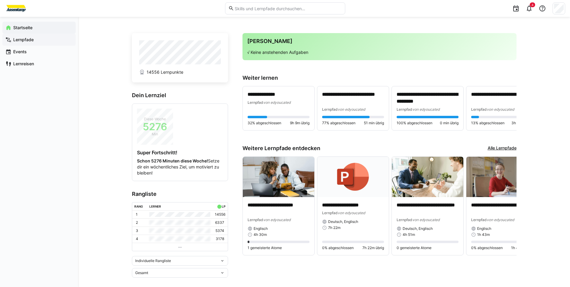
click at [56, 38] on span "Lernpfade" at bounding box center [42, 40] width 60 height 6
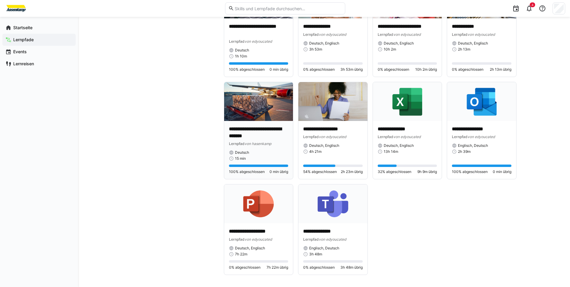
scroll to position [1111, 0]
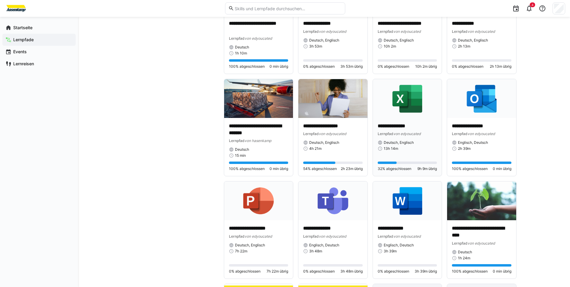
click at [380, 107] on img at bounding box center [407, 98] width 69 height 39
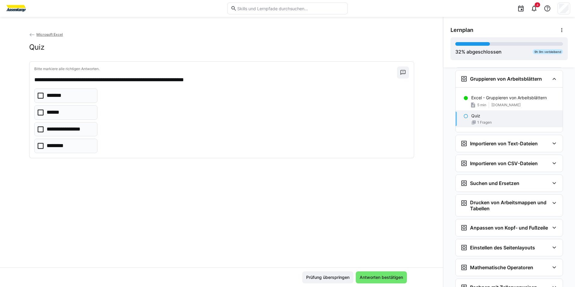
scroll to position [311, 0]
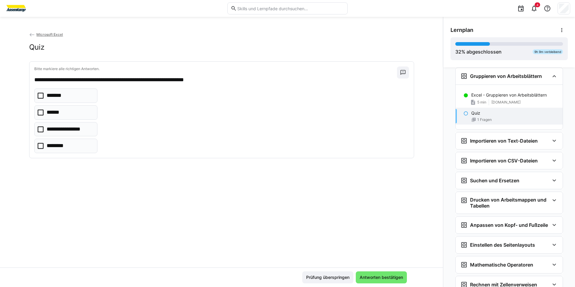
click at [238, 29] on div "**********" at bounding box center [221, 152] width 443 height 270
drag, startPoint x: 156, startPoint y: 63, endPoint x: 223, endPoint y: 69, distance: 66.7
click at [223, 69] on div "**********" at bounding box center [221, 110] width 384 height 96
click at [226, 64] on div "**********" at bounding box center [221, 110] width 384 height 96
drag, startPoint x: 227, startPoint y: 63, endPoint x: 183, endPoint y: 7, distance: 71.4
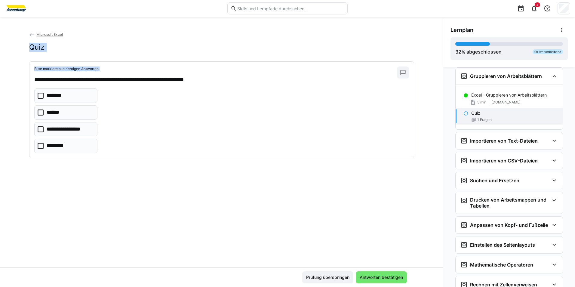
click at [185, 8] on div "**********" at bounding box center [287, 143] width 575 height 287
drag, startPoint x: 183, startPoint y: 7, endPoint x: 133, endPoint y: 35, distance: 57.0
click at [133, 35] on app-back-navigation "Microsoft Excel" at bounding box center [221, 34] width 385 height 7
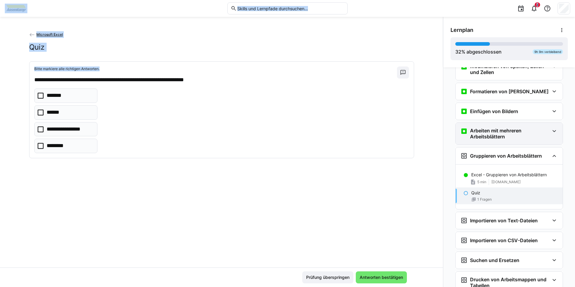
scroll to position [221, 0]
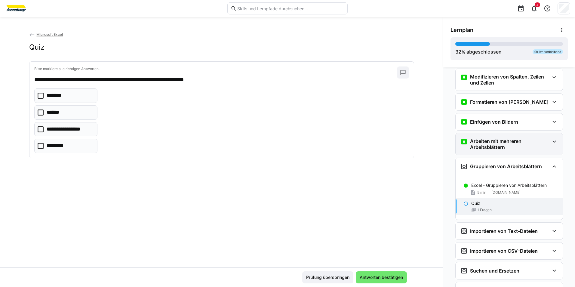
click at [480, 150] on h3 "Arbeiten mit mehreren Arbeitsblättern" at bounding box center [509, 144] width 79 height 12
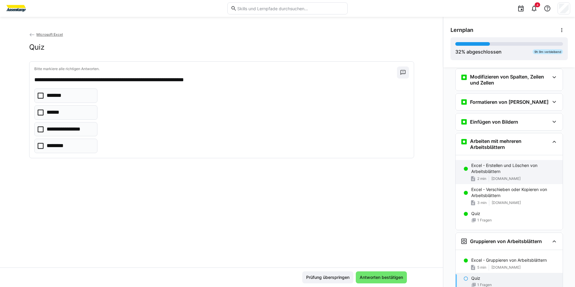
click at [487, 166] on p "Excel - Erstellen und Löschen von Arbeitsblättern" at bounding box center [514, 168] width 87 height 12
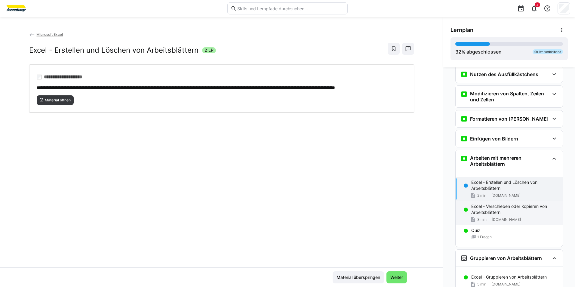
scroll to position [197, 0]
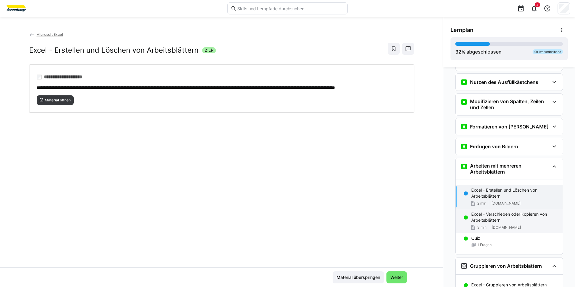
click at [483, 129] on h3 "Formatieren von [PERSON_NAME]" at bounding box center [509, 127] width 78 height 6
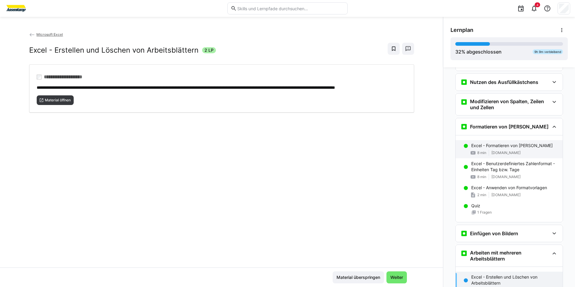
click at [487, 140] on div "Excel - Formatieren von [PERSON_NAME] 8 min [DOMAIN_NAME]" at bounding box center [508, 149] width 107 height 18
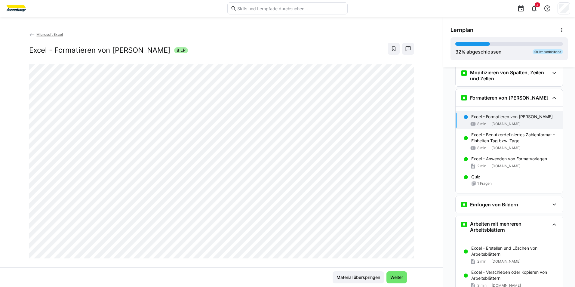
scroll to position [247, 0]
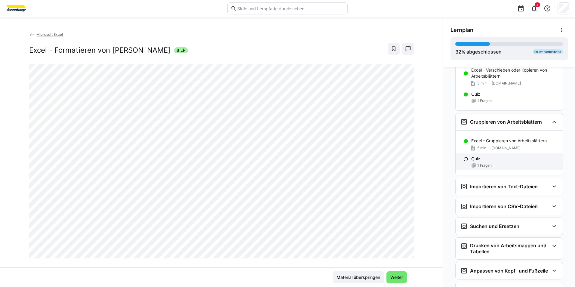
click at [474, 159] on p "Quiz" at bounding box center [475, 159] width 9 height 6
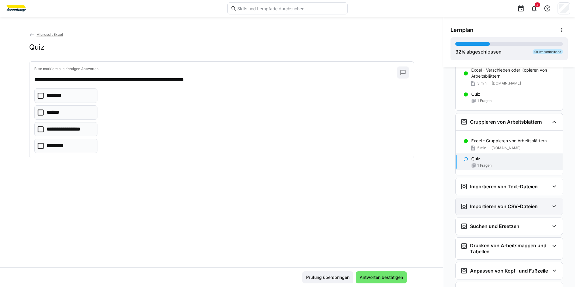
scroll to position [473, 0]
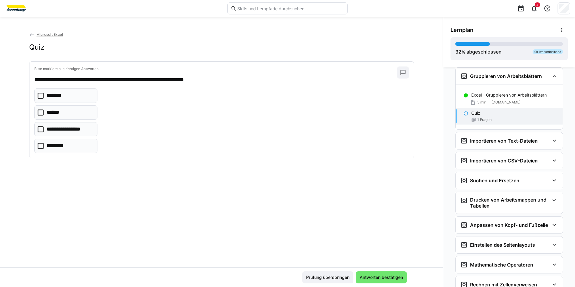
click at [157, 99] on div "**********" at bounding box center [221, 120] width 374 height 65
click at [85, 99] on eds-checkbox "*******" at bounding box center [65, 95] width 63 height 14
click at [83, 130] on p "**********" at bounding box center [70, 129] width 46 height 8
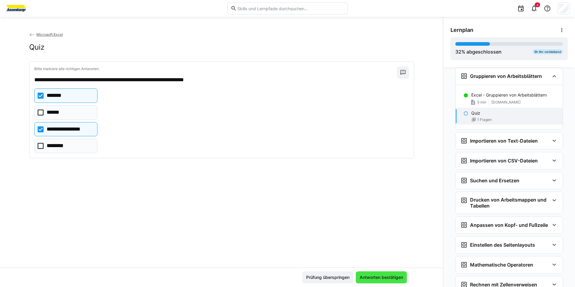
click at [374, 277] on span "Antworten bestätigen" at bounding box center [381, 277] width 45 height 6
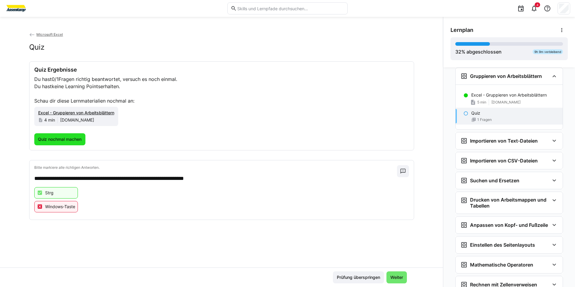
click at [72, 138] on span "Quiz nochmal machen" at bounding box center [59, 139] width 45 height 6
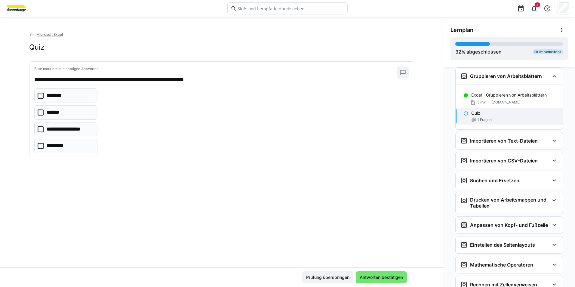
click at [75, 100] on eds-checkbox "*******" at bounding box center [65, 95] width 63 height 14
click at [78, 141] on eds-checkbox "********" at bounding box center [65, 146] width 63 height 14
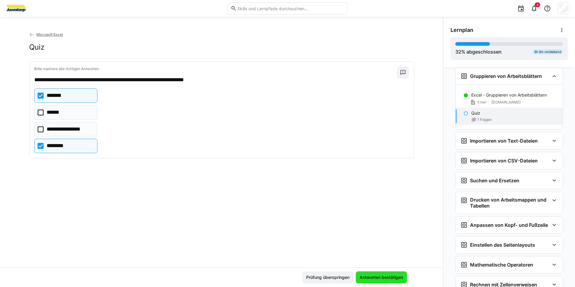
click at [385, 279] on span "Antworten bestätigen" at bounding box center [381, 277] width 45 height 6
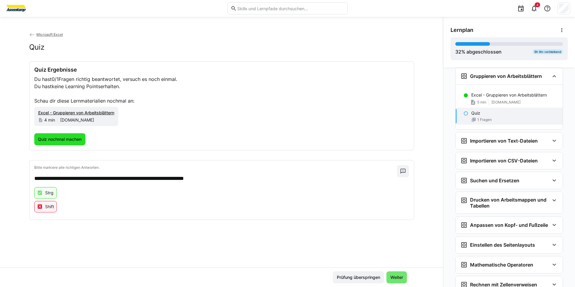
click at [67, 139] on span "Quiz nochmal machen" at bounding box center [59, 139] width 45 height 6
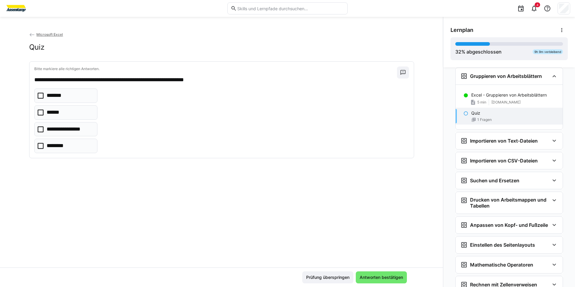
drag, startPoint x: 81, startPoint y: 99, endPoint x: 84, endPoint y: 103, distance: 4.5
click at [81, 99] on eds-checkbox "*******" at bounding box center [65, 95] width 63 height 14
click at [370, 271] on div "Prüfung überspringen Antworten bestätigen" at bounding box center [221, 277] width 443 height 20
click at [372, 272] on span "Antworten bestätigen" at bounding box center [381, 277] width 51 height 12
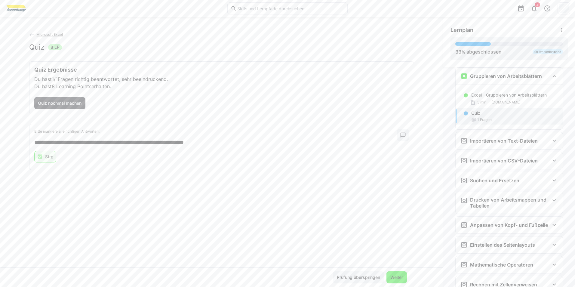
click at [388, 273] on span "Weiter" at bounding box center [396, 277] width 20 height 12
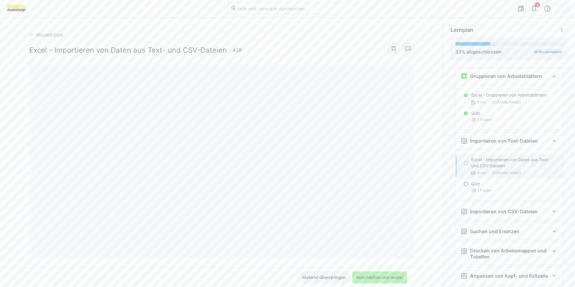
scroll to position [538, 0]
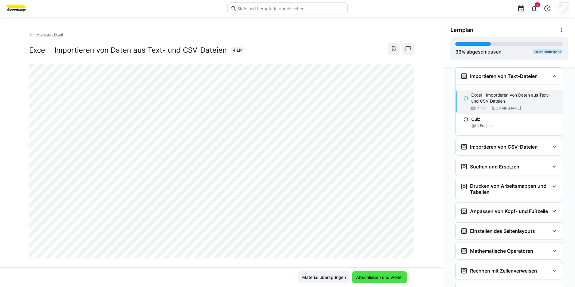
click at [393, 277] on span "Abschließen und weiter" at bounding box center [379, 277] width 49 height 6
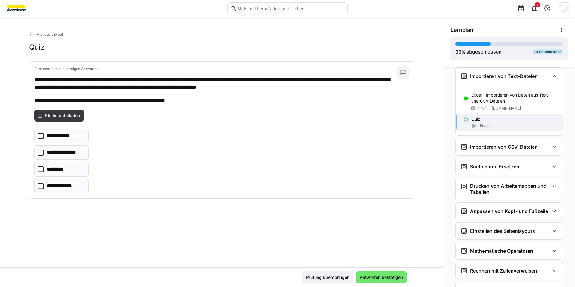
click at [60, 142] on eds-checkbox "**********" at bounding box center [61, 136] width 54 height 14
click at [381, 270] on div "Prüfung überspringen Antworten bestätigen" at bounding box center [221, 277] width 443 height 20
click at [381, 273] on span "Antworten bestätigen" at bounding box center [381, 277] width 51 height 12
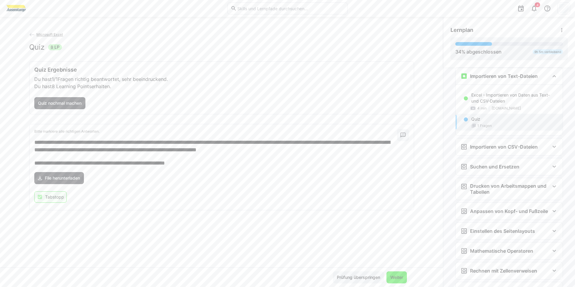
click at [396, 272] on span "Weiter" at bounding box center [396, 277] width 20 height 12
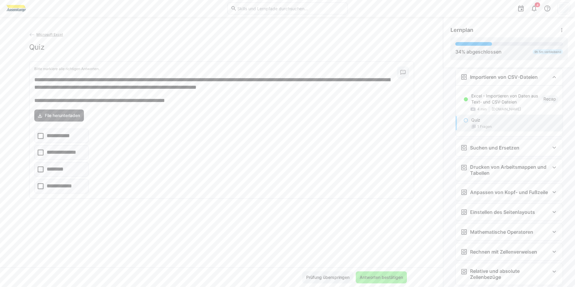
scroll to position [608, 0]
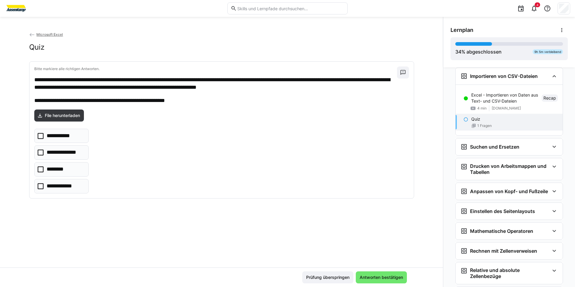
click at [76, 173] on eds-checkbox "********" at bounding box center [61, 169] width 54 height 14
drag, startPoint x: 372, startPoint y: 278, endPoint x: 370, endPoint y: 276, distance: 3.2
click at [372, 278] on span "Antworten bestätigen" at bounding box center [381, 277] width 45 height 6
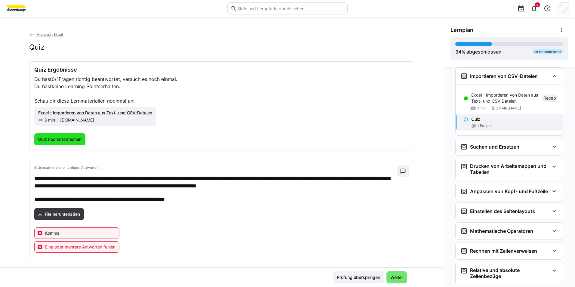
click at [52, 136] on span "Quiz nochmal machen" at bounding box center [59, 139] width 51 height 12
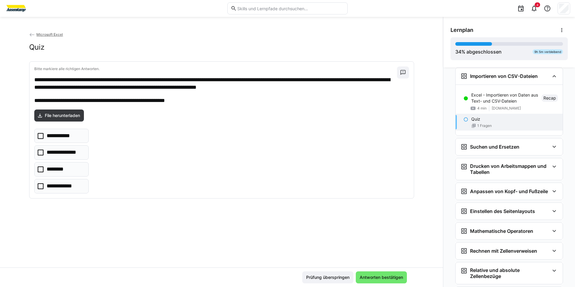
click at [71, 148] on eds-checkbox "**********" at bounding box center [61, 152] width 54 height 14
click at [365, 278] on span "Antworten bestätigen" at bounding box center [381, 277] width 45 height 6
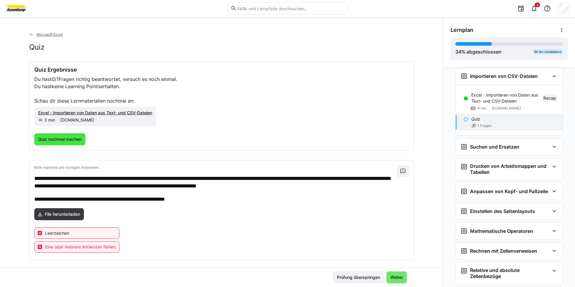
click at [76, 136] on span "Quiz nochmal machen" at bounding box center [59, 139] width 51 height 12
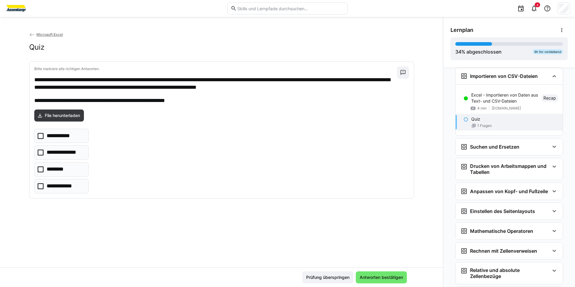
click at [77, 188] on p "**********" at bounding box center [63, 186] width 33 height 8
click at [377, 276] on span "Antworten bestätigen" at bounding box center [381, 277] width 45 height 6
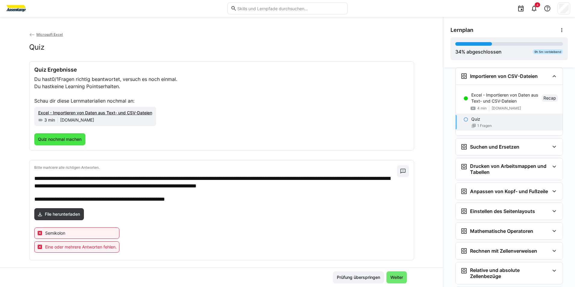
click at [69, 142] on span "Quiz nochmal machen" at bounding box center [59, 139] width 51 height 12
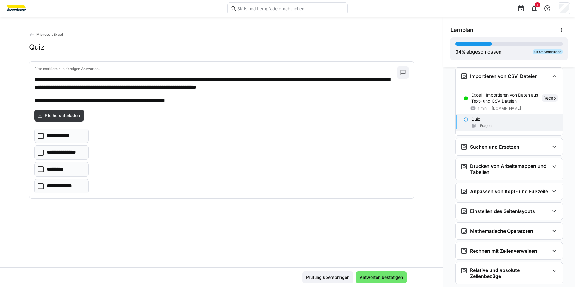
click at [72, 137] on p "**********" at bounding box center [62, 136] width 31 height 8
click at [366, 272] on span "Antworten bestätigen" at bounding box center [381, 277] width 51 height 12
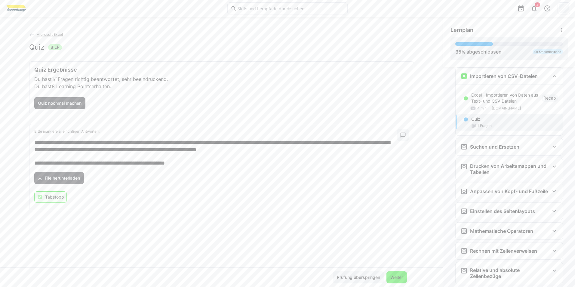
click at [389, 276] on span "Weiter" at bounding box center [396, 277] width 14 height 6
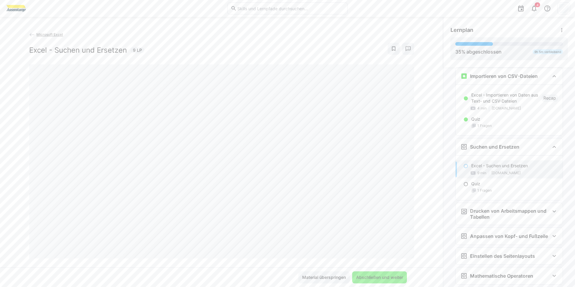
scroll to position [679, 0]
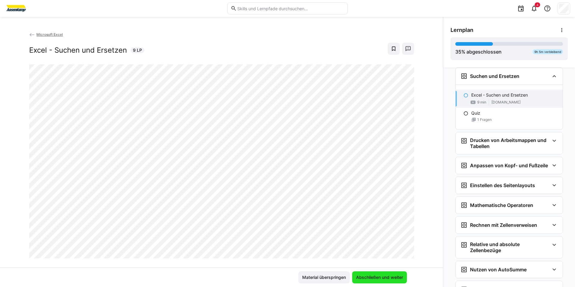
click at [379, 276] on span "Abschließen und weiter" at bounding box center [379, 277] width 49 height 6
